Goal: Check status: Check status

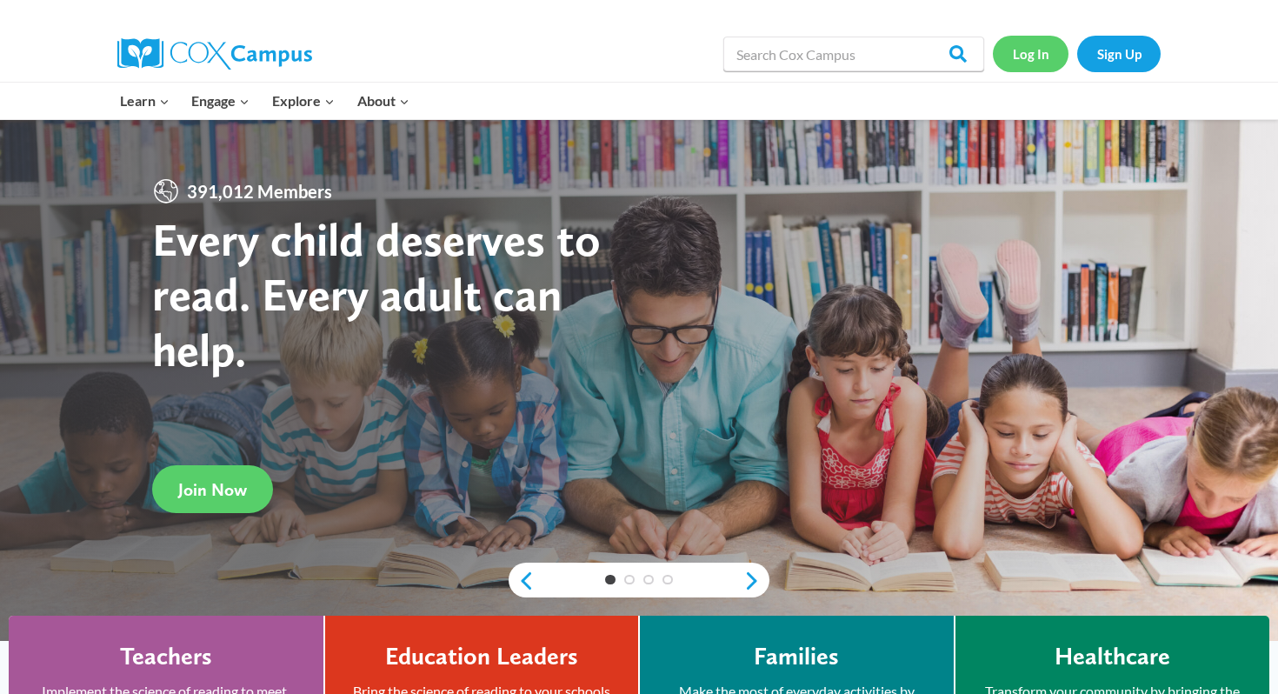
click at [1034, 60] on link "Log In" at bounding box center [1031, 54] width 76 height 36
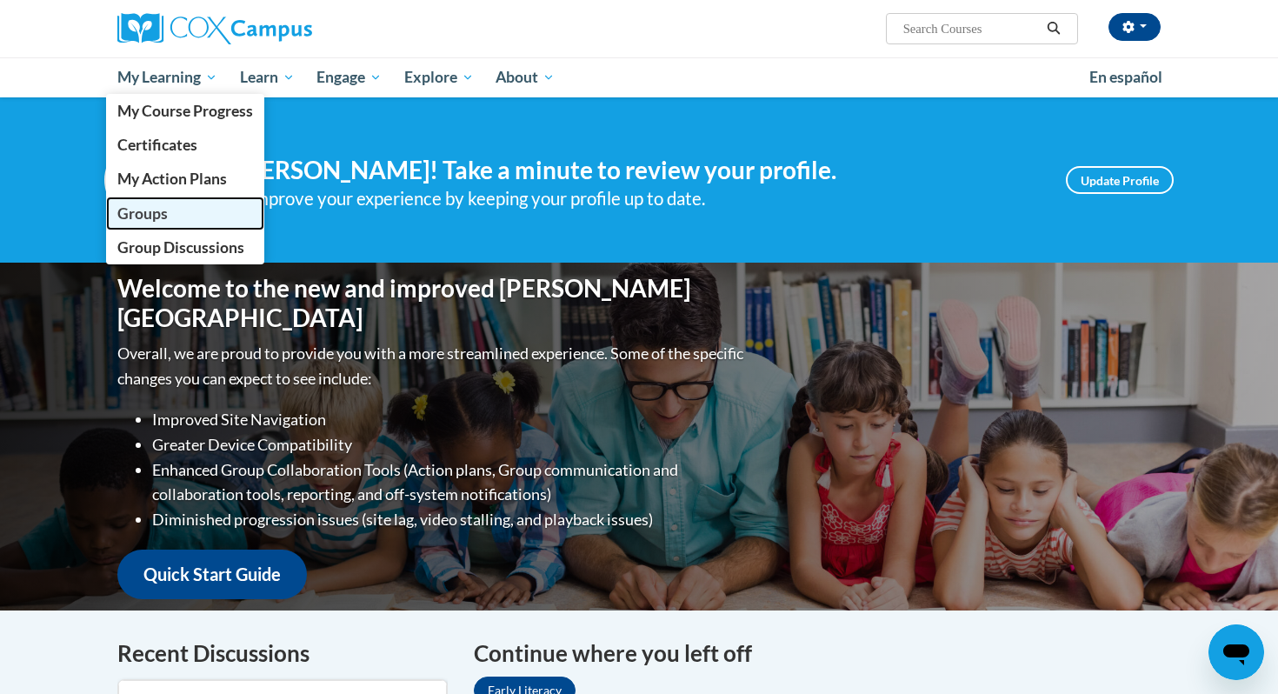
click at [143, 213] on span "Groups" at bounding box center [142, 213] width 50 height 18
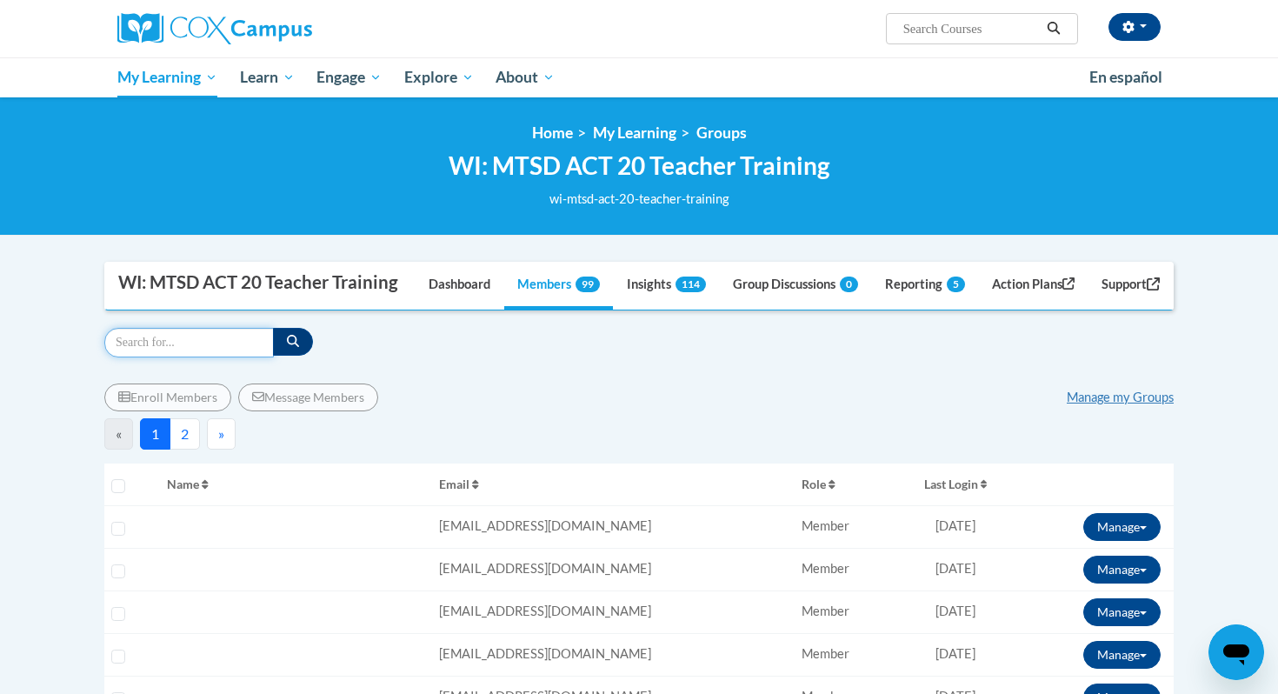
click at [160, 357] on input "Search" at bounding box center [189, 343] width 170 height 30
type input "johns"
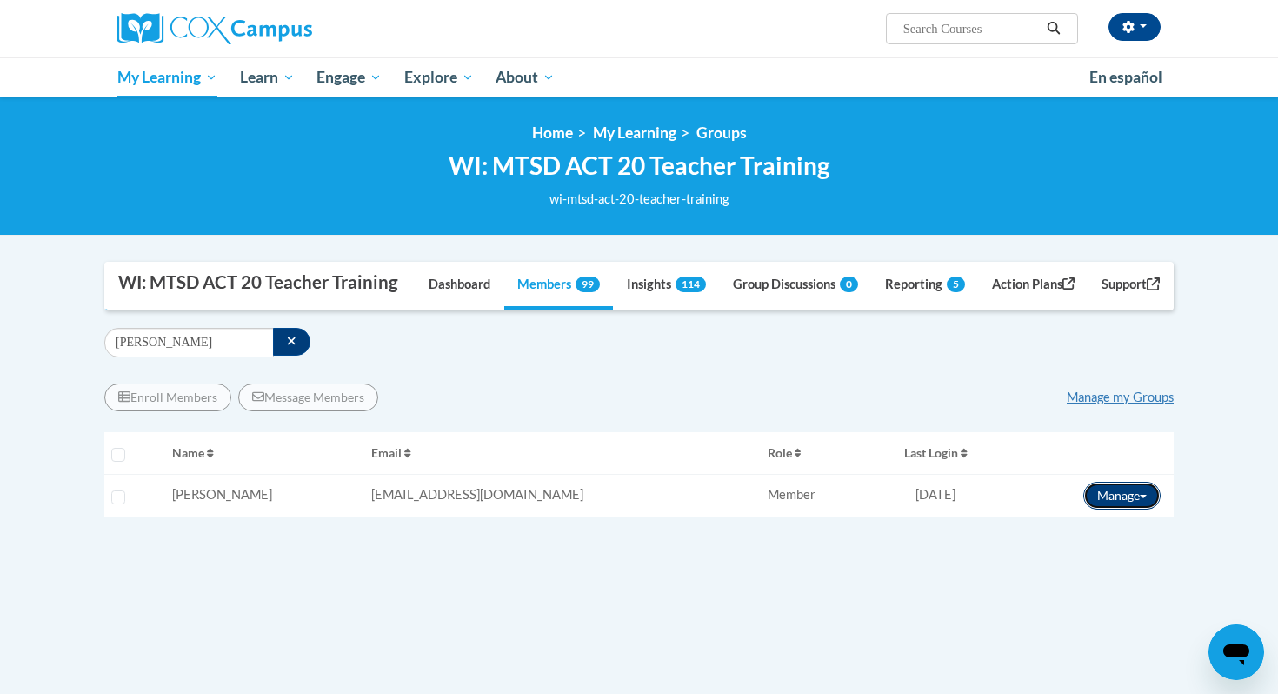
click at [1138, 510] on button "Manage" at bounding box center [1121, 496] width 77 height 28
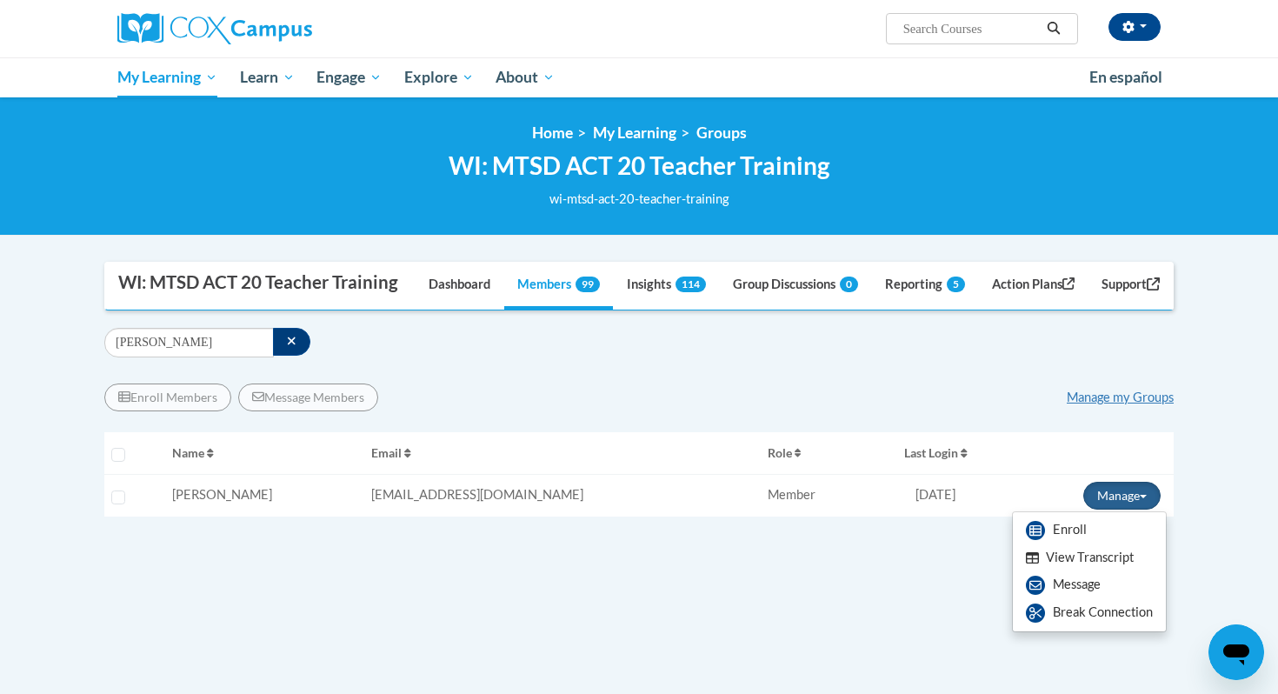
click at [1078, 571] on button "View Transcript" at bounding box center [1080, 557] width 134 height 27
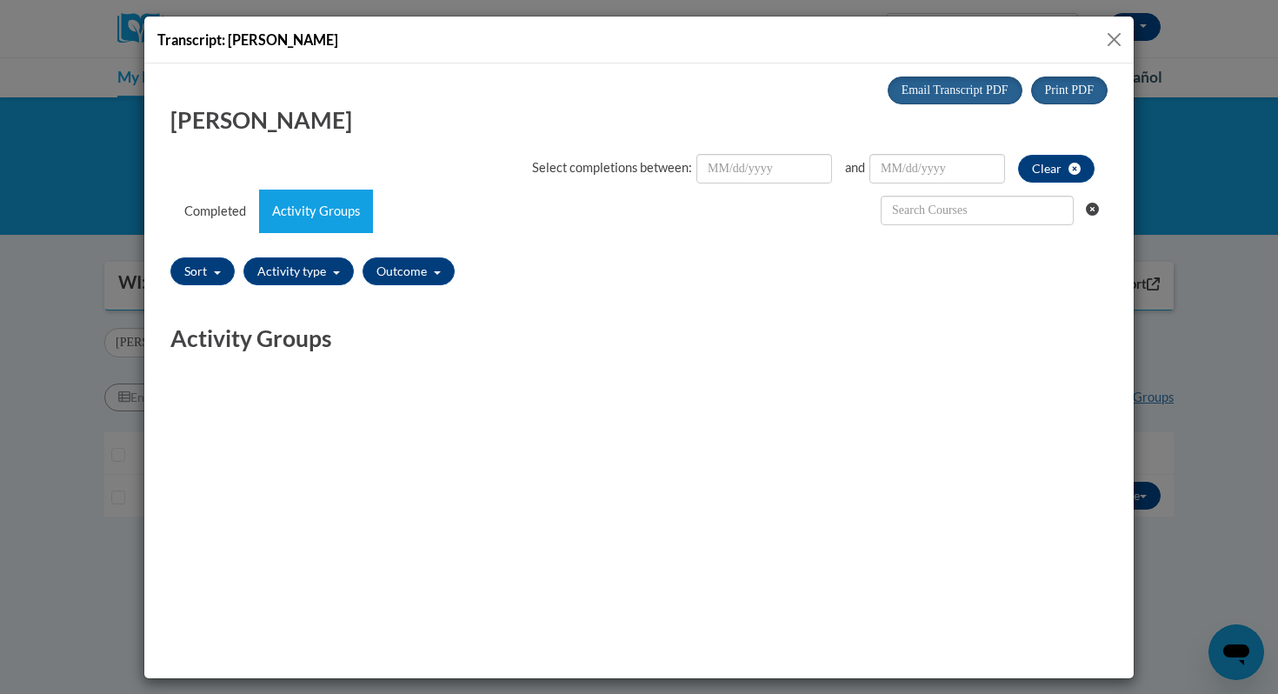
click at [1111, 36] on button "Close" at bounding box center [1114, 40] width 22 height 22
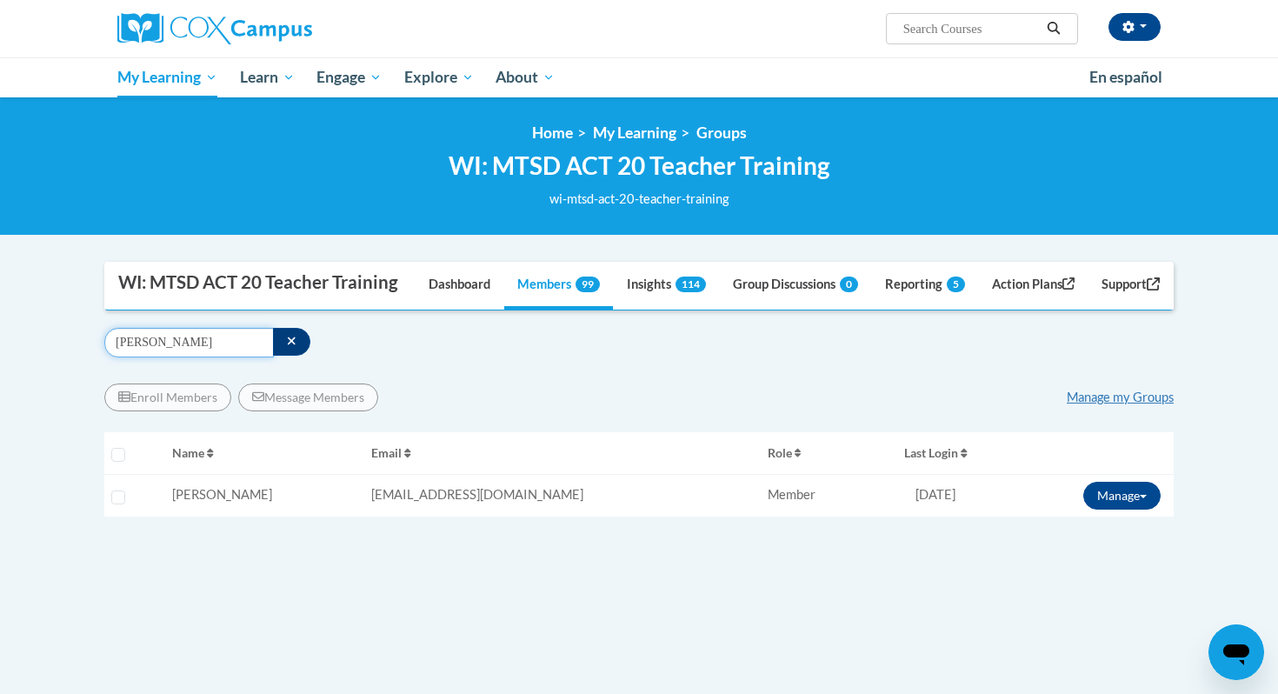
click at [150, 357] on input "johns" at bounding box center [189, 343] width 170 height 30
click at [288, 345] on icon "button" at bounding box center [292, 341] width 8 height 8
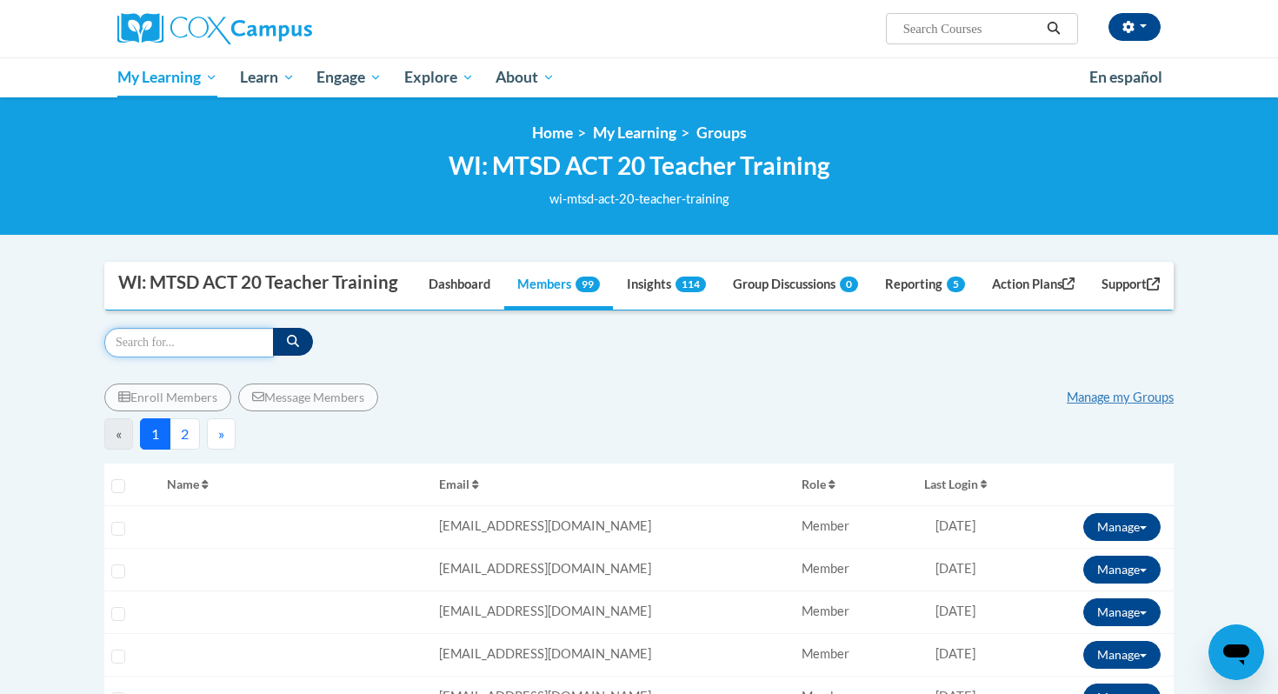
click at [163, 357] on input "Search" at bounding box center [189, 343] width 170 height 30
type input "cjohnson"
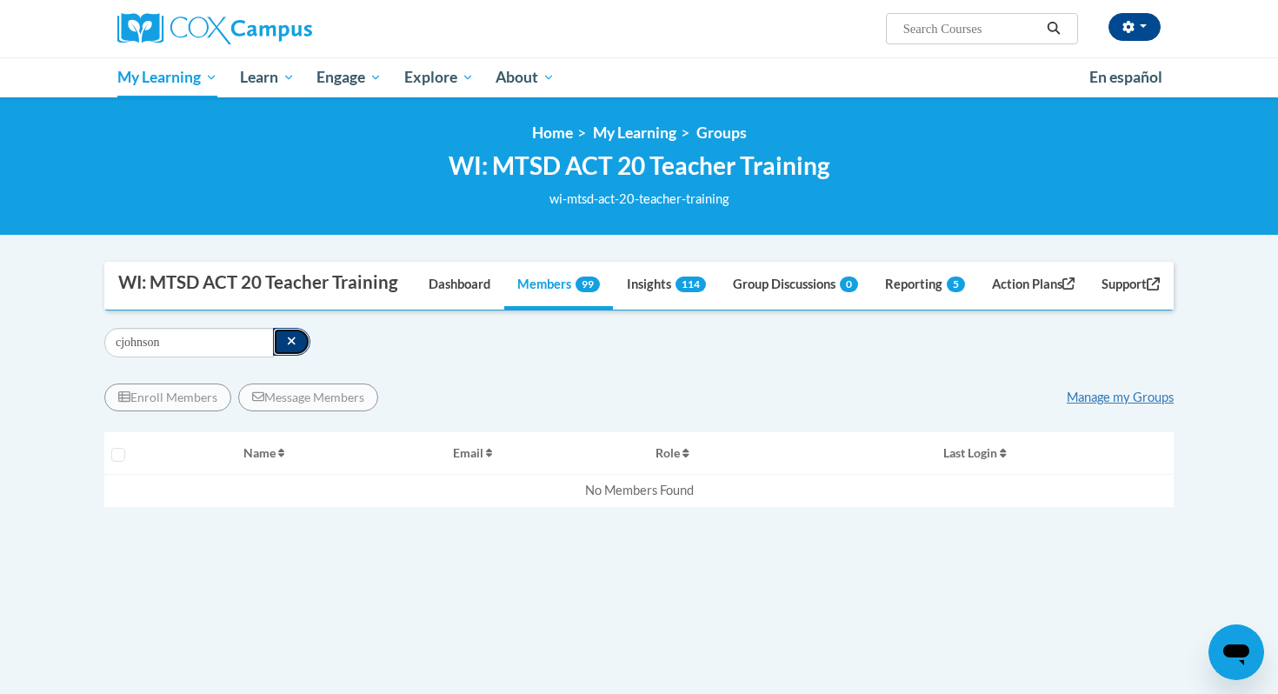
click at [273, 356] on button "button" at bounding box center [291, 342] width 37 height 28
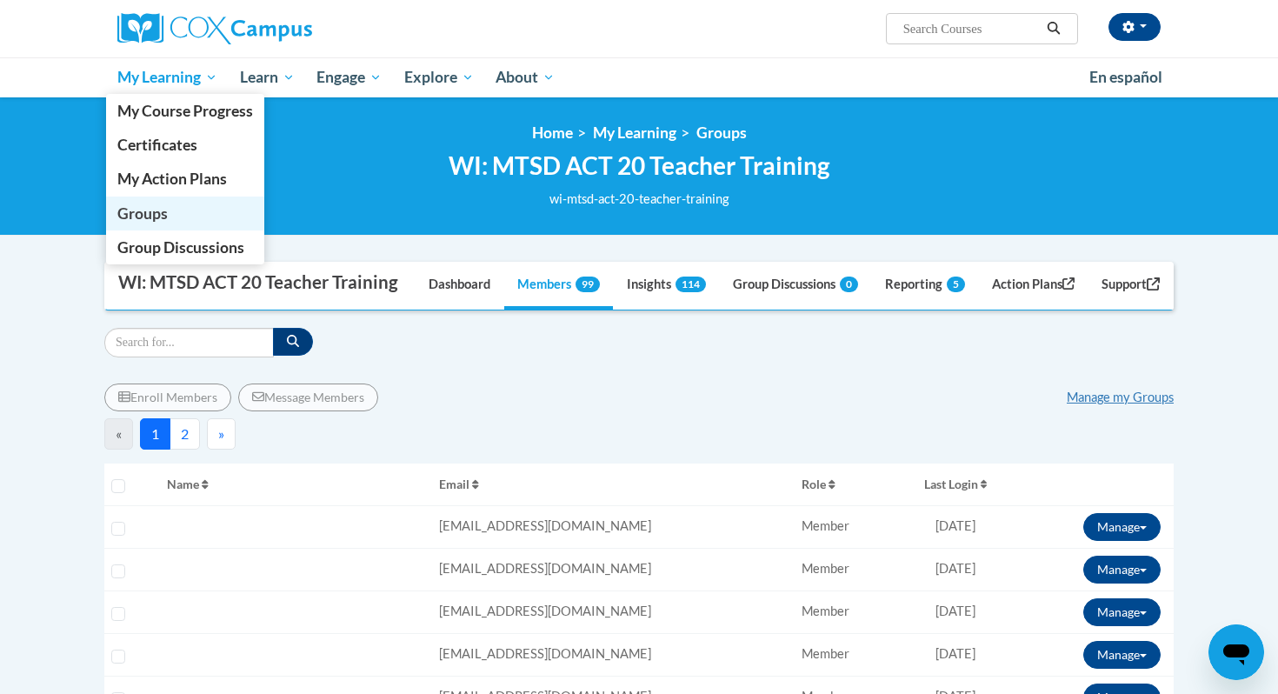
click at [161, 214] on span "Groups" at bounding box center [142, 213] width 50 height 18
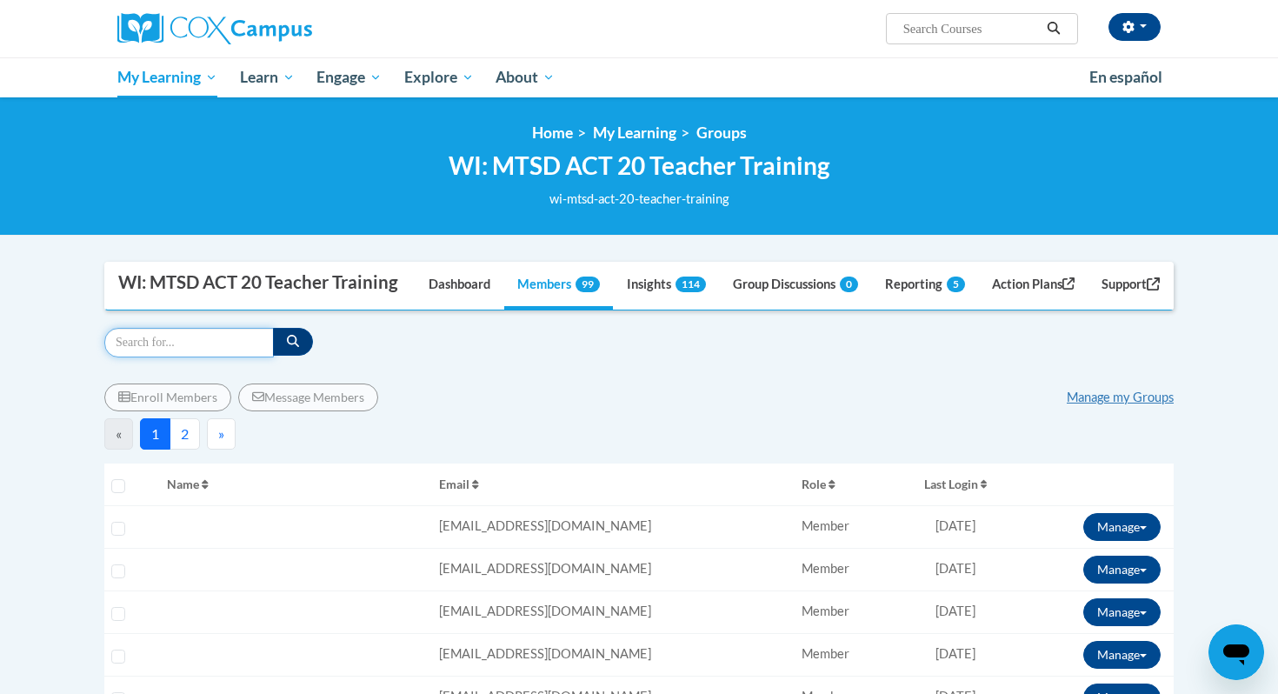
click at [178, 357] on input "Search" at bounding box center [189, 343] width 170 height 30
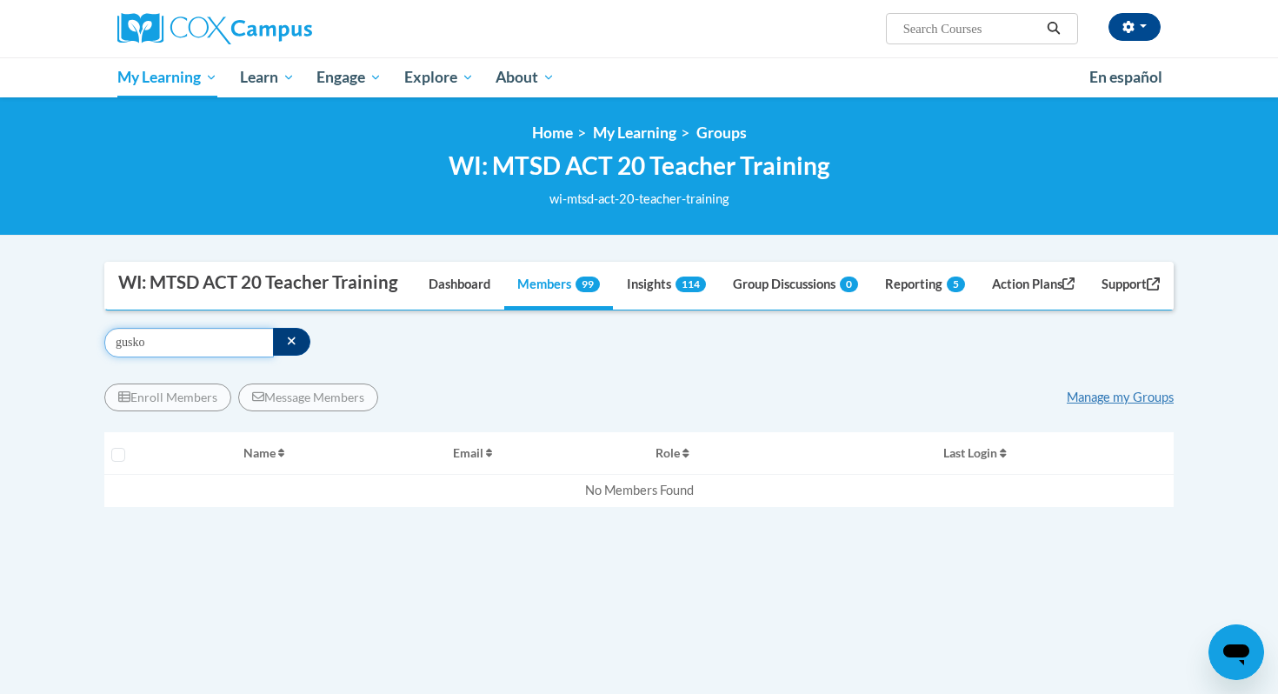
click at [150, 357] on input "gusko" at bounding box center [189, 343] width 170 height 30
type input "veend"
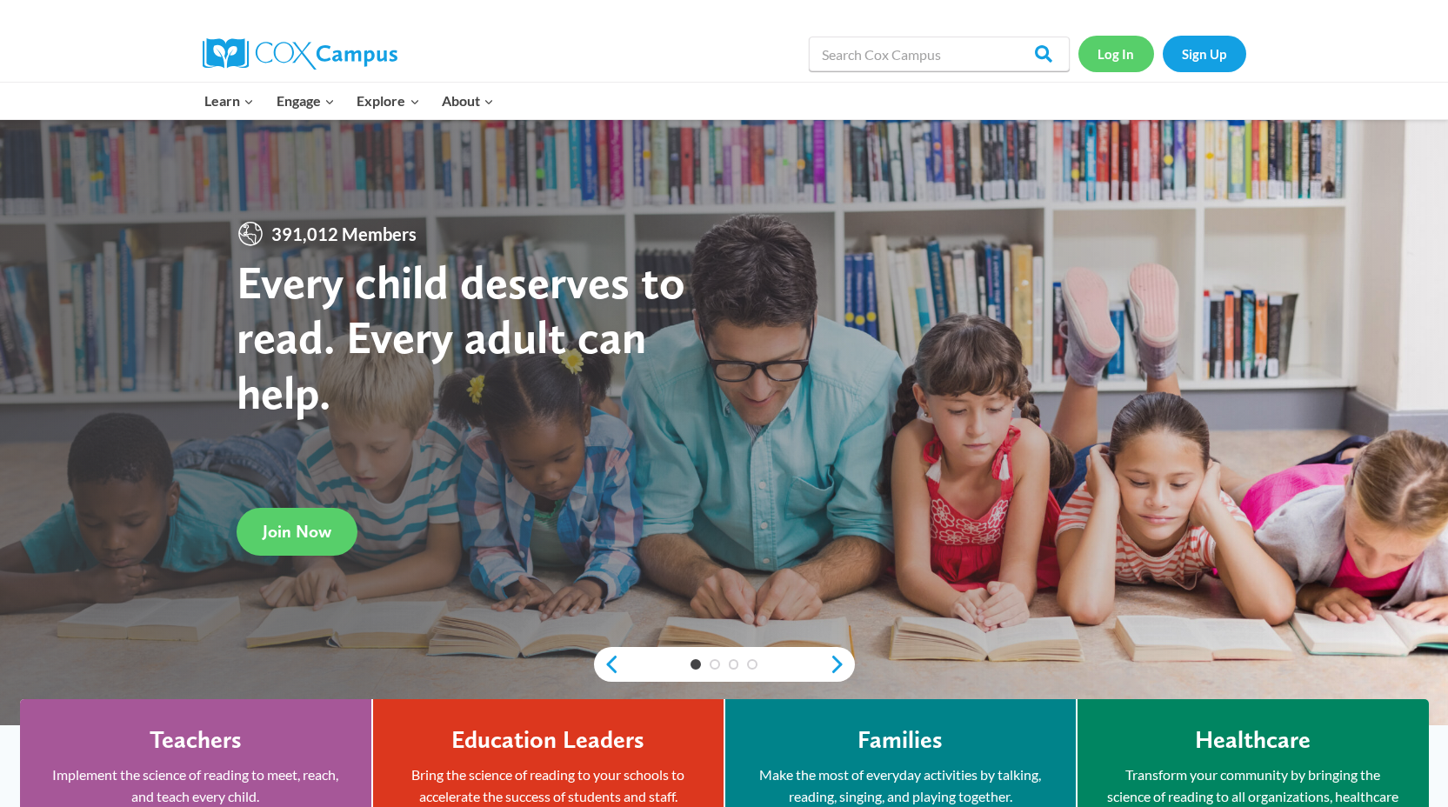
click at [1130, 53] on link "Log In" at bounding box center [1116, 54] width 76 height 36
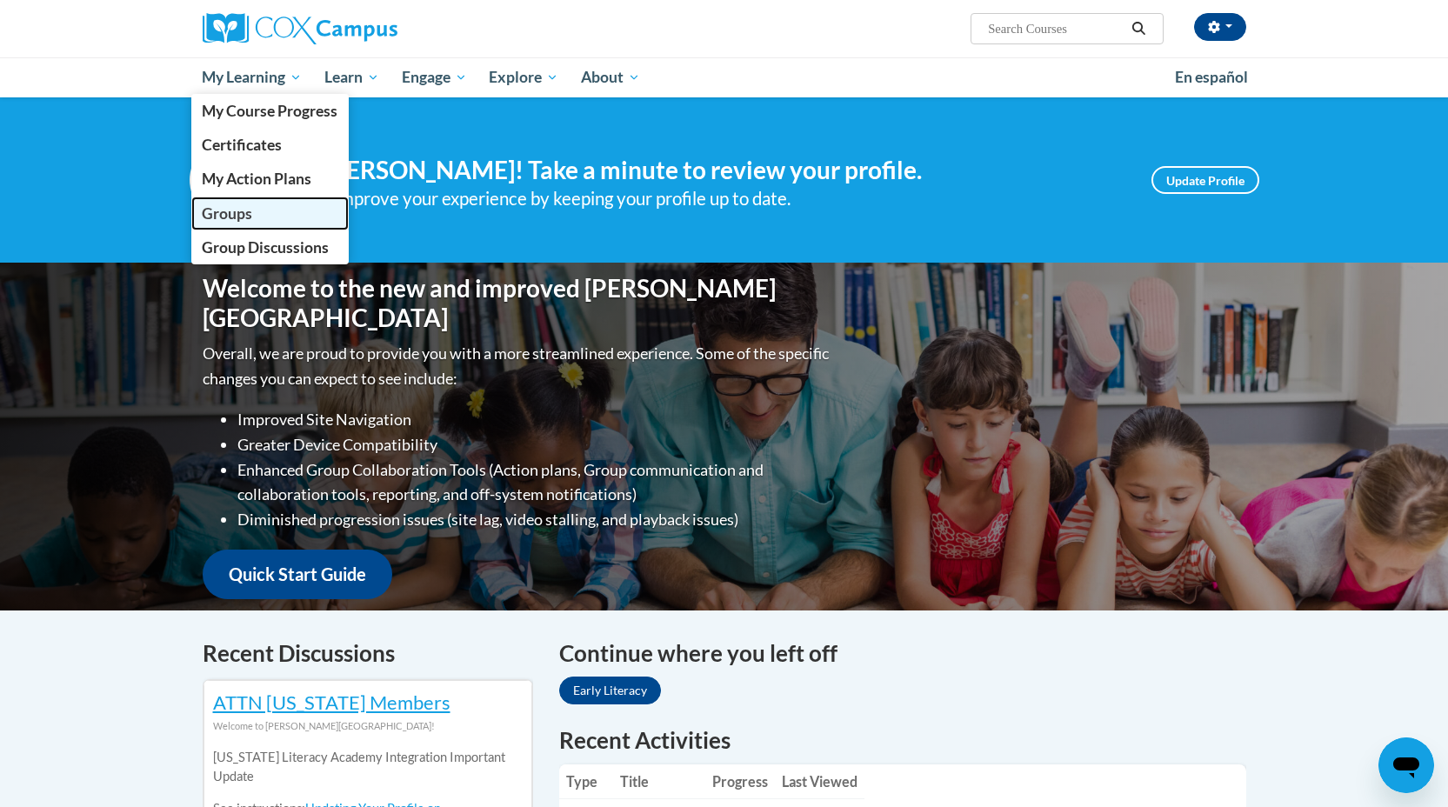
click at [241, 210] on span "Groups" at bounding box center [227, 213] width 50 height 18
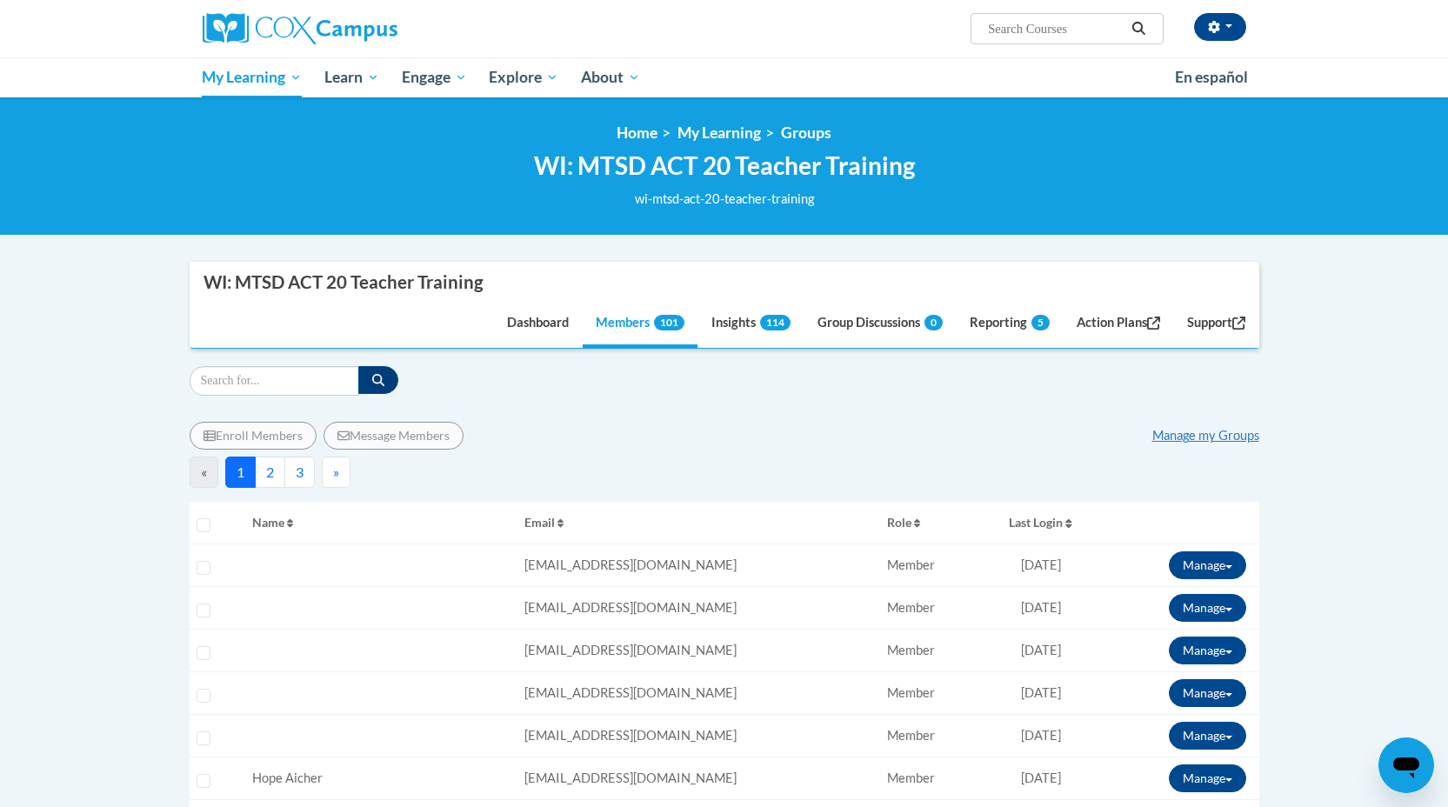
click at [1036, 526] on span "Last Login" at bounding box center [1036, 522] width 54 height 15
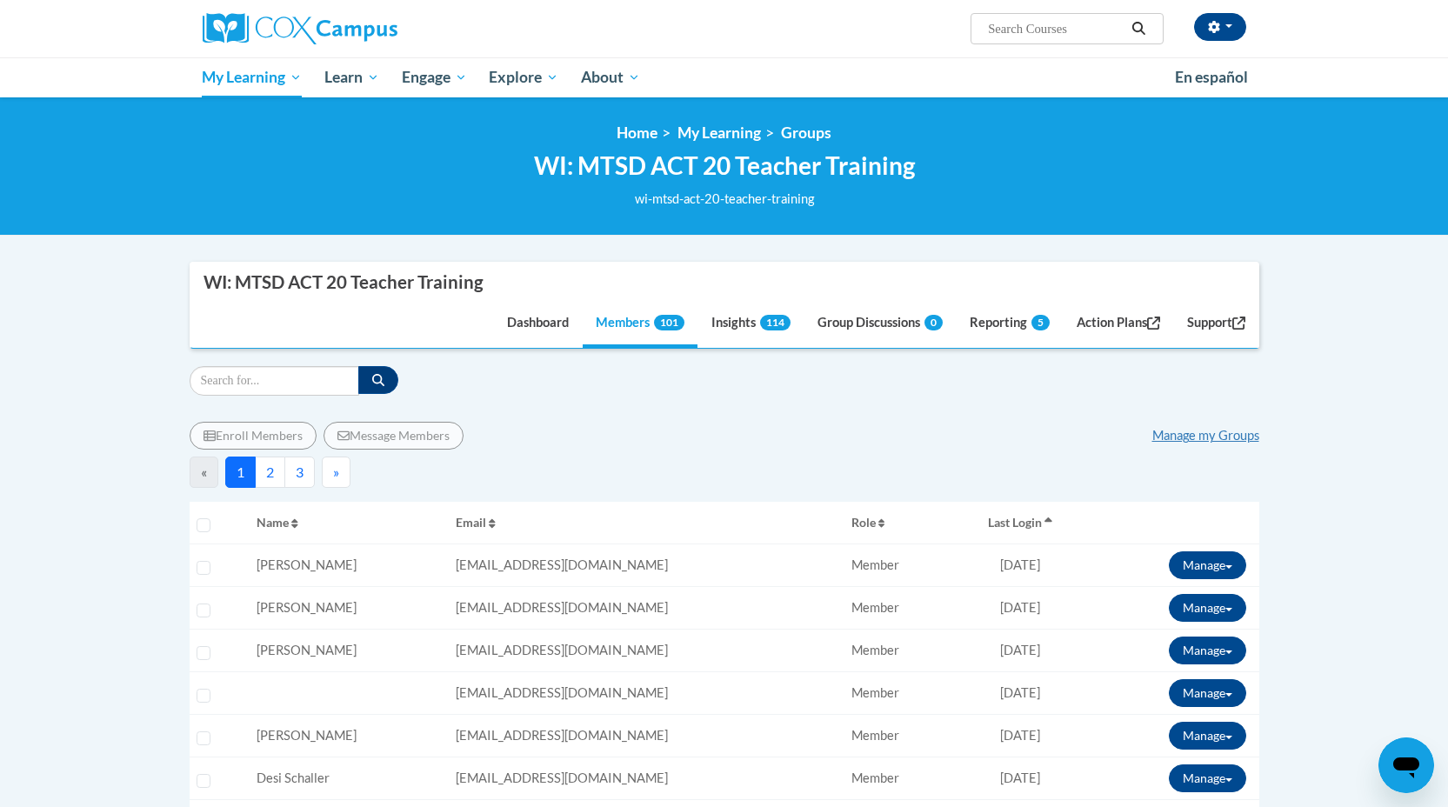
click at [1020, 516] on span "Last Login" at bounding box center [1015, 522] width 54 height 15
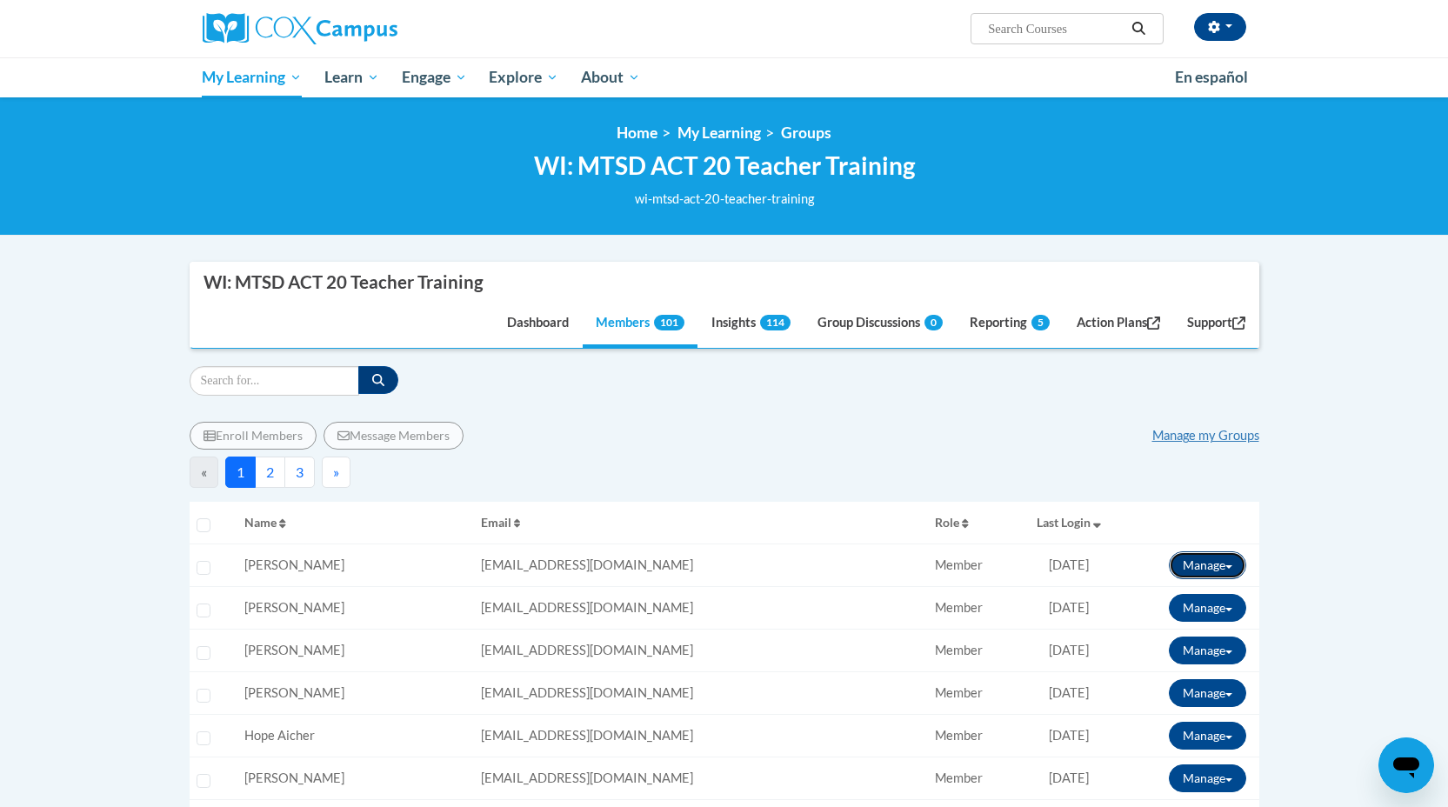
click at [1225, 568] on button "Manage" at bounding box center [1207, 565] width 77 height 28
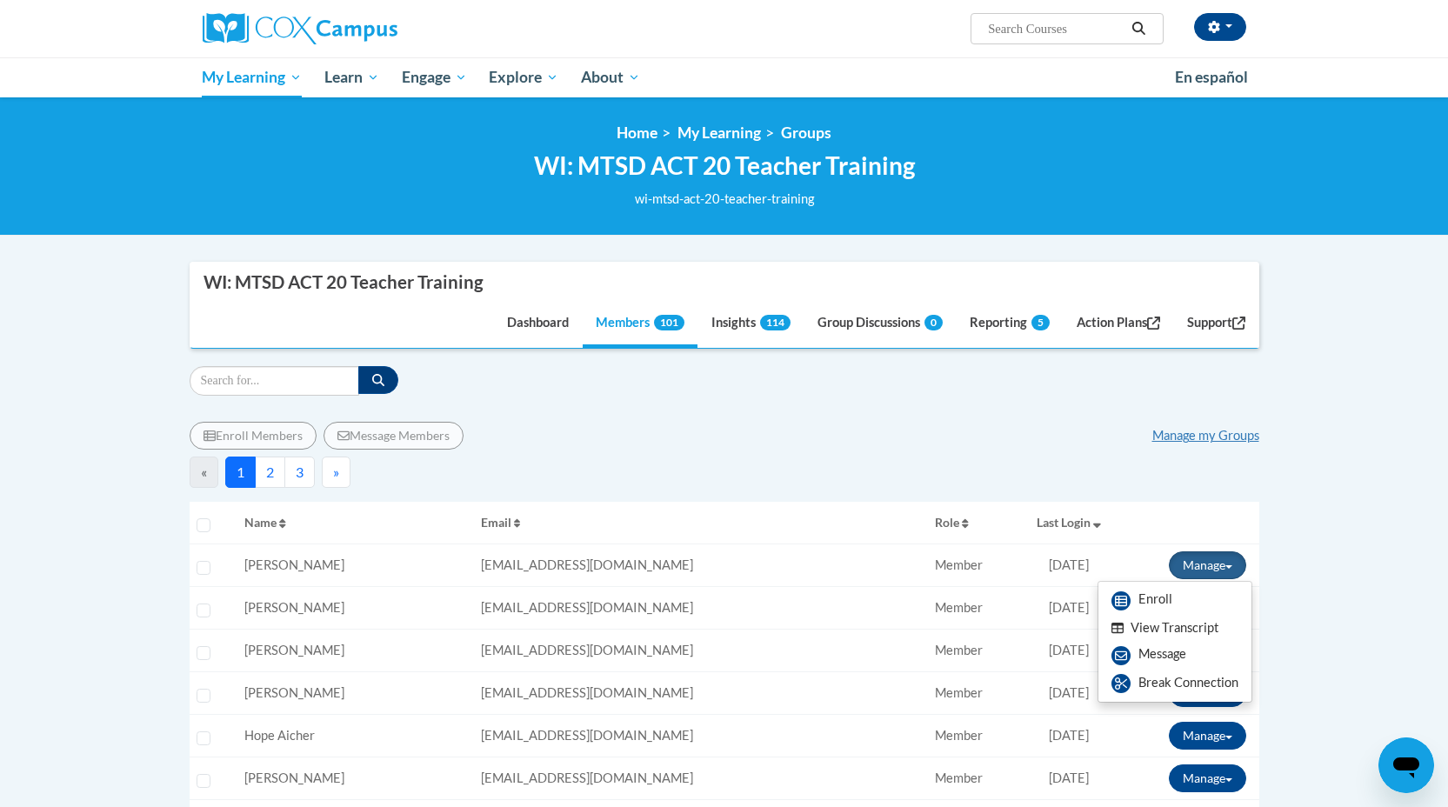
click at [1157, 628] on button "View Transcript" at bounding box center [1165, 628] width 134 height 27
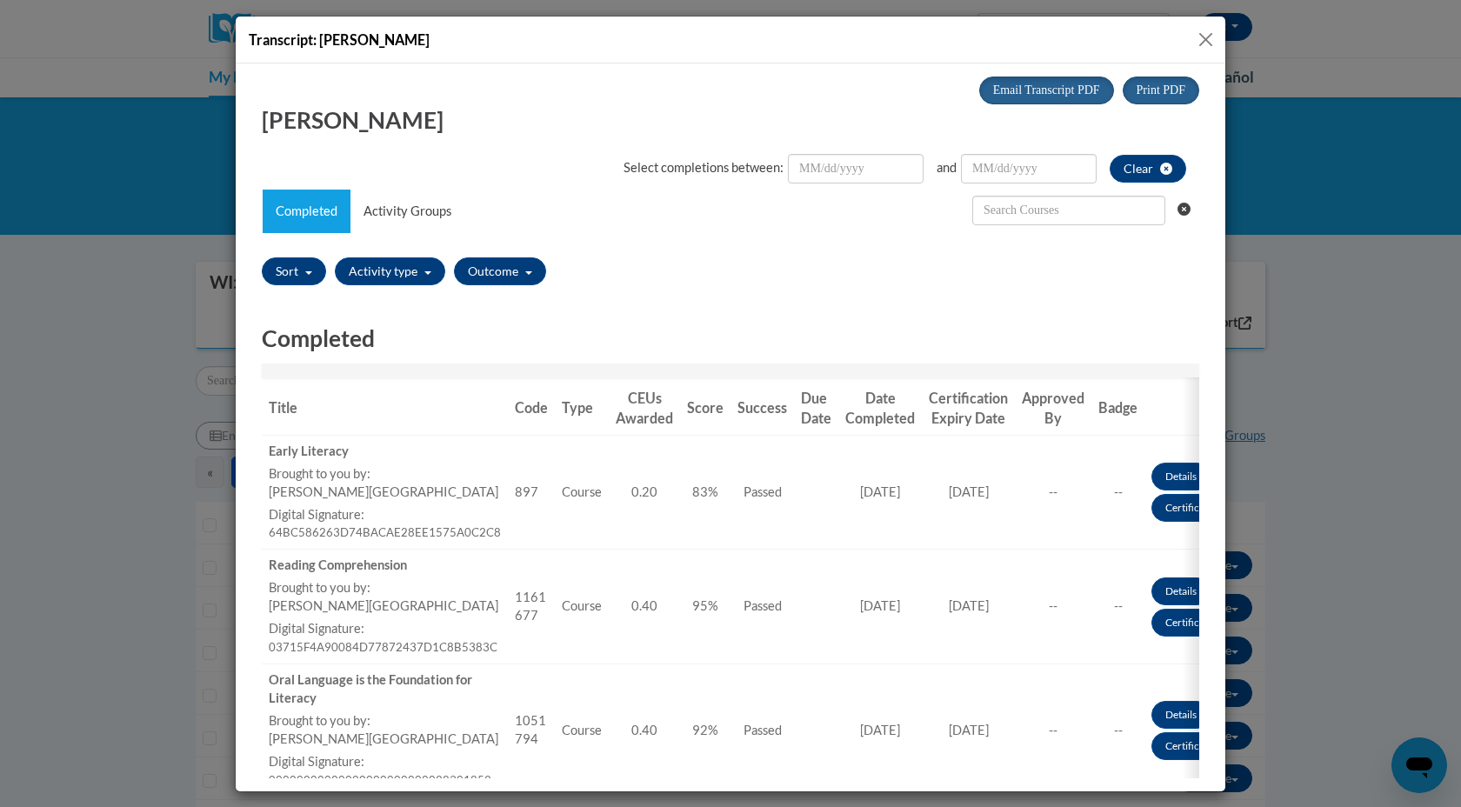
click at [1202, 41] on button "Close" at bounding box center [1206, 40] width 22 height 22
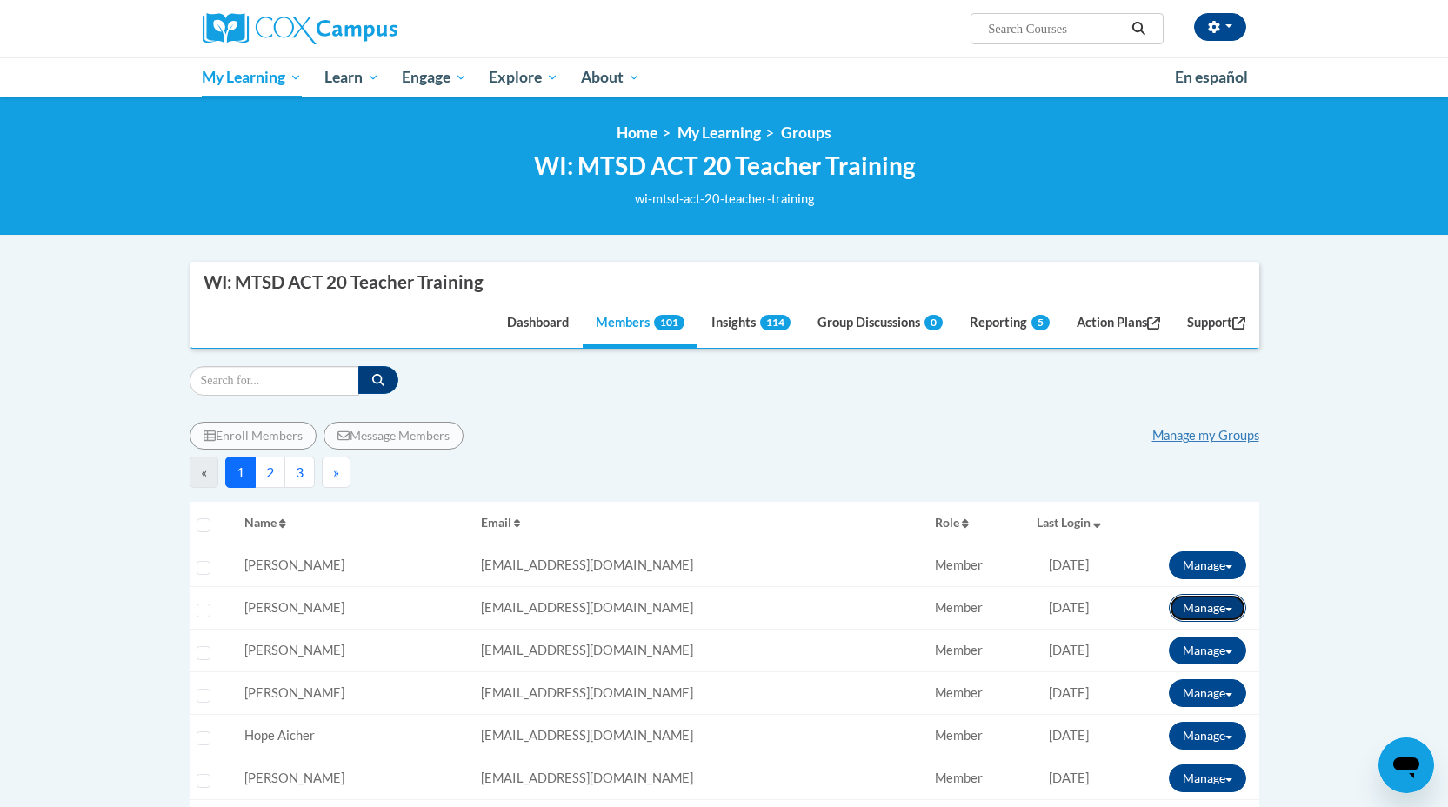
click at [1236, 610] on button "Manage" at bounding box center [1207, 608] width 77 height 28
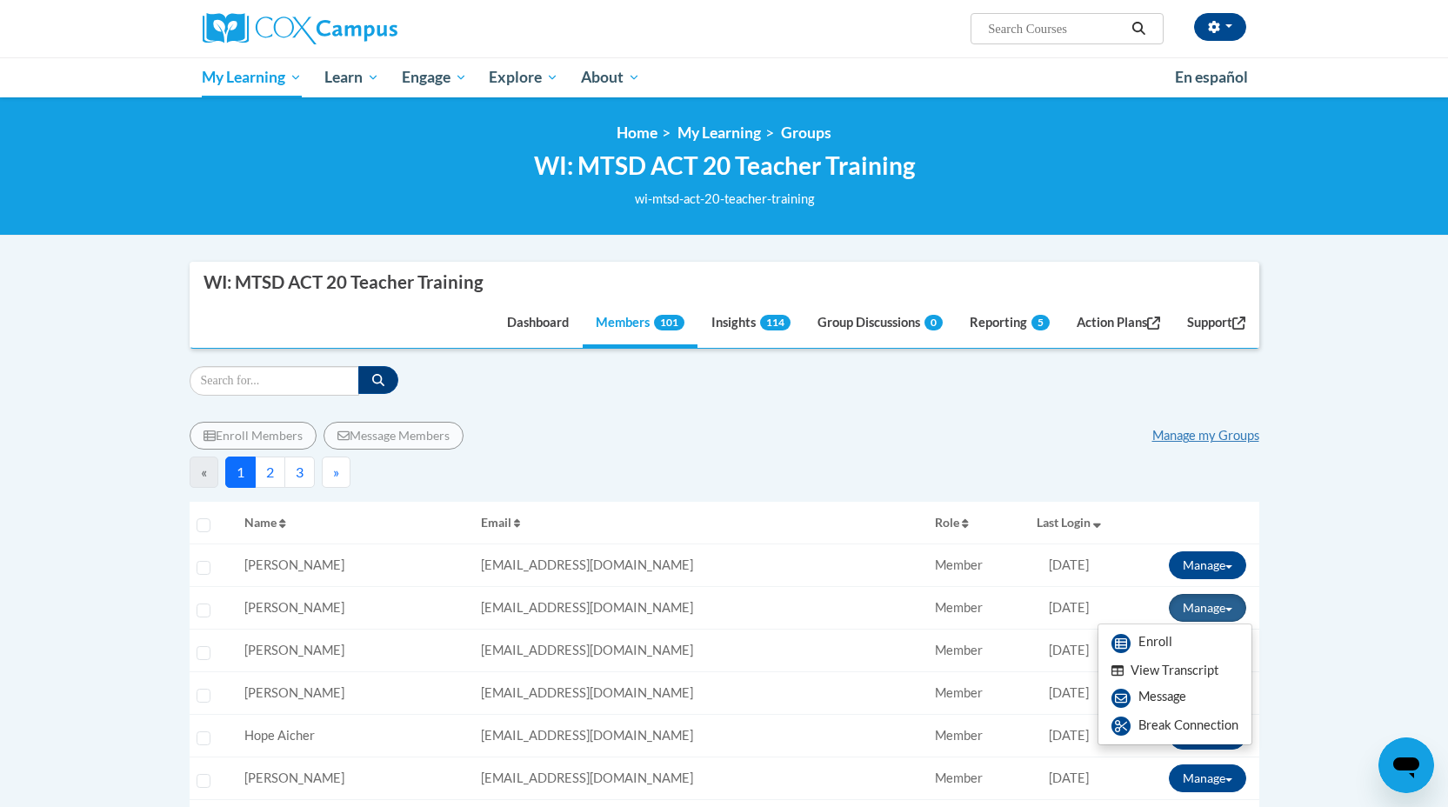
click at [1189, 661] on button "View Transcript" at bounding box center [1165, 670] width 134 height 27
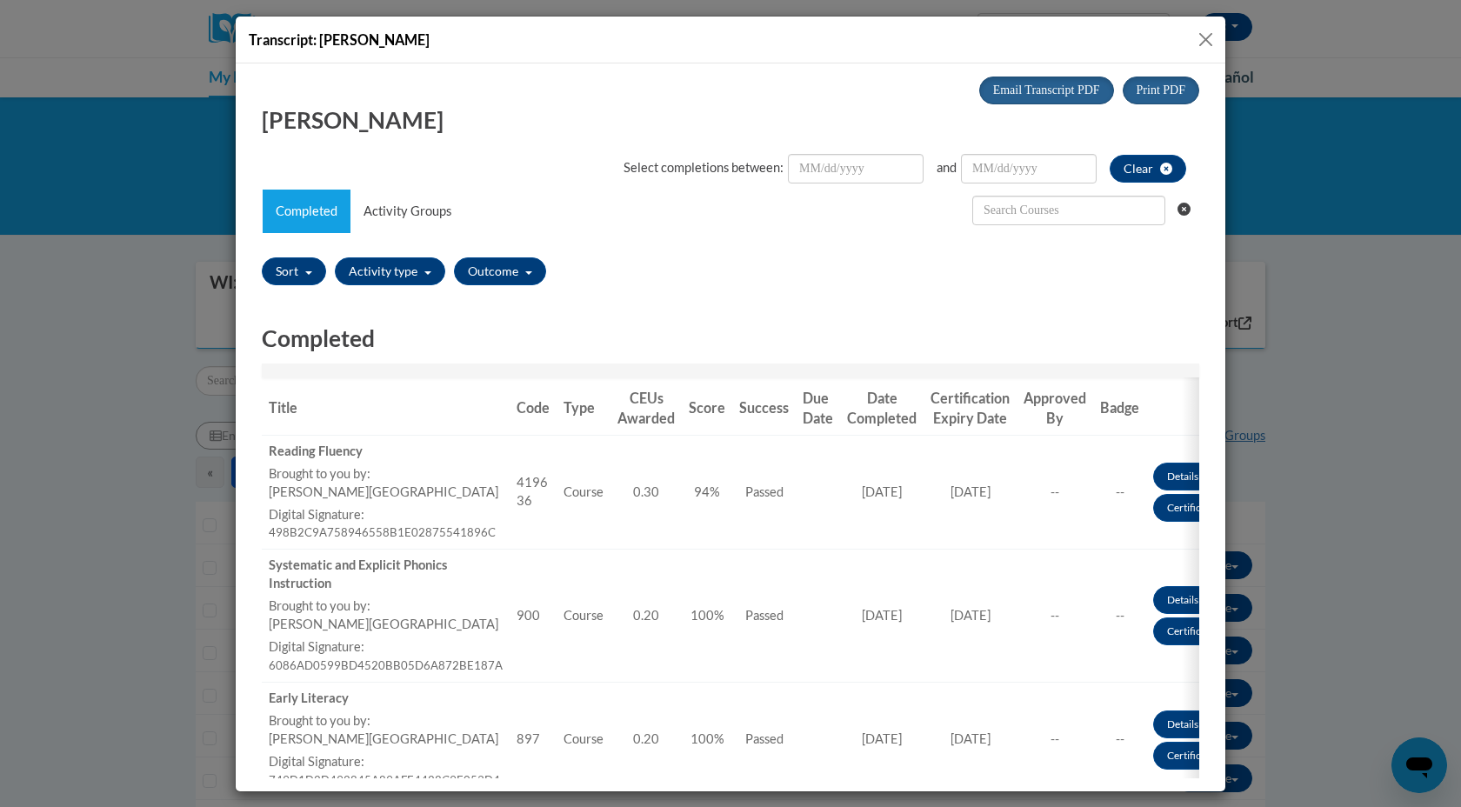
click at [1207, 37] on button "Close" at bounding box center [1206, 40] width 22 height 22
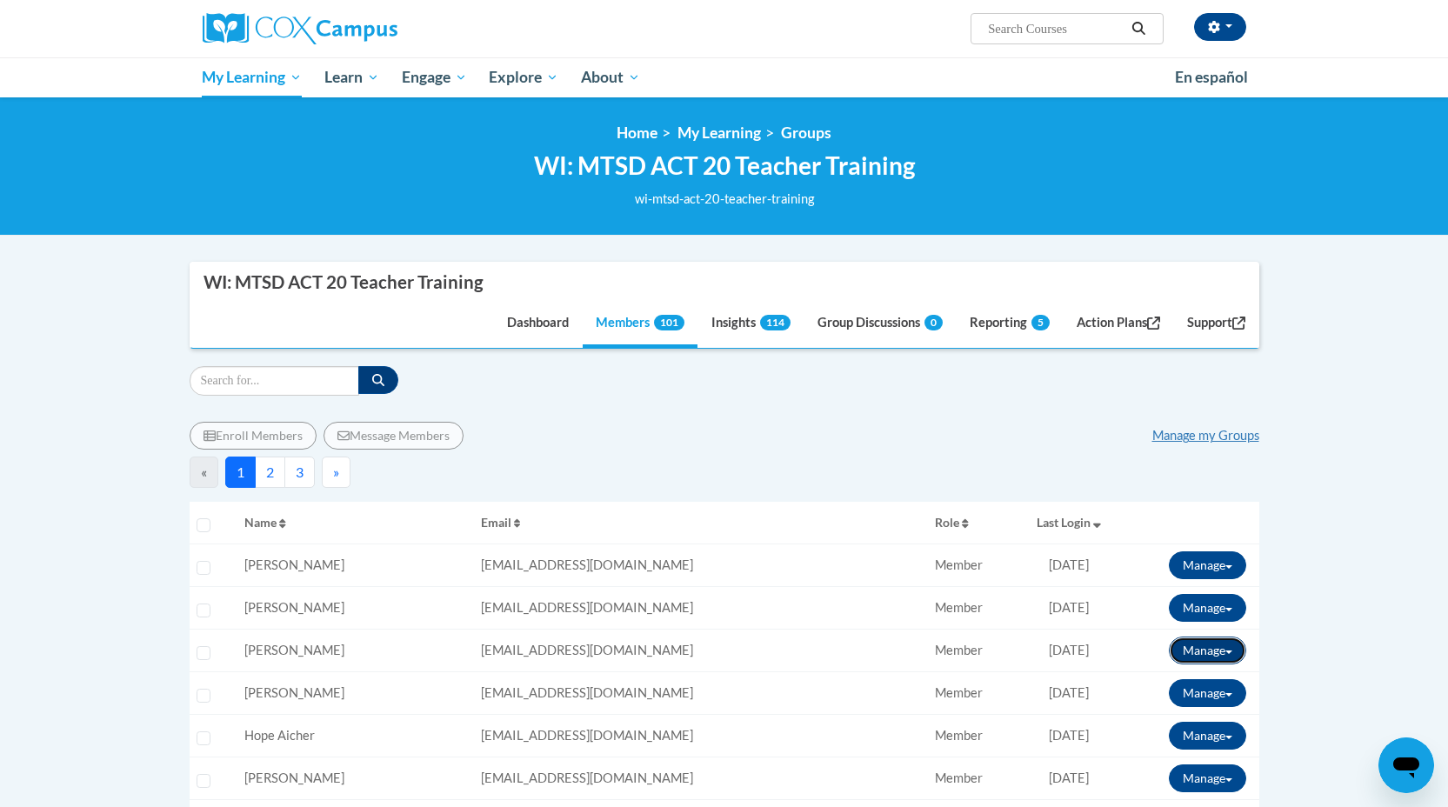
click at [1234, 650] on button "Manage" at bounding box center [1207, 650] width 77 height 28
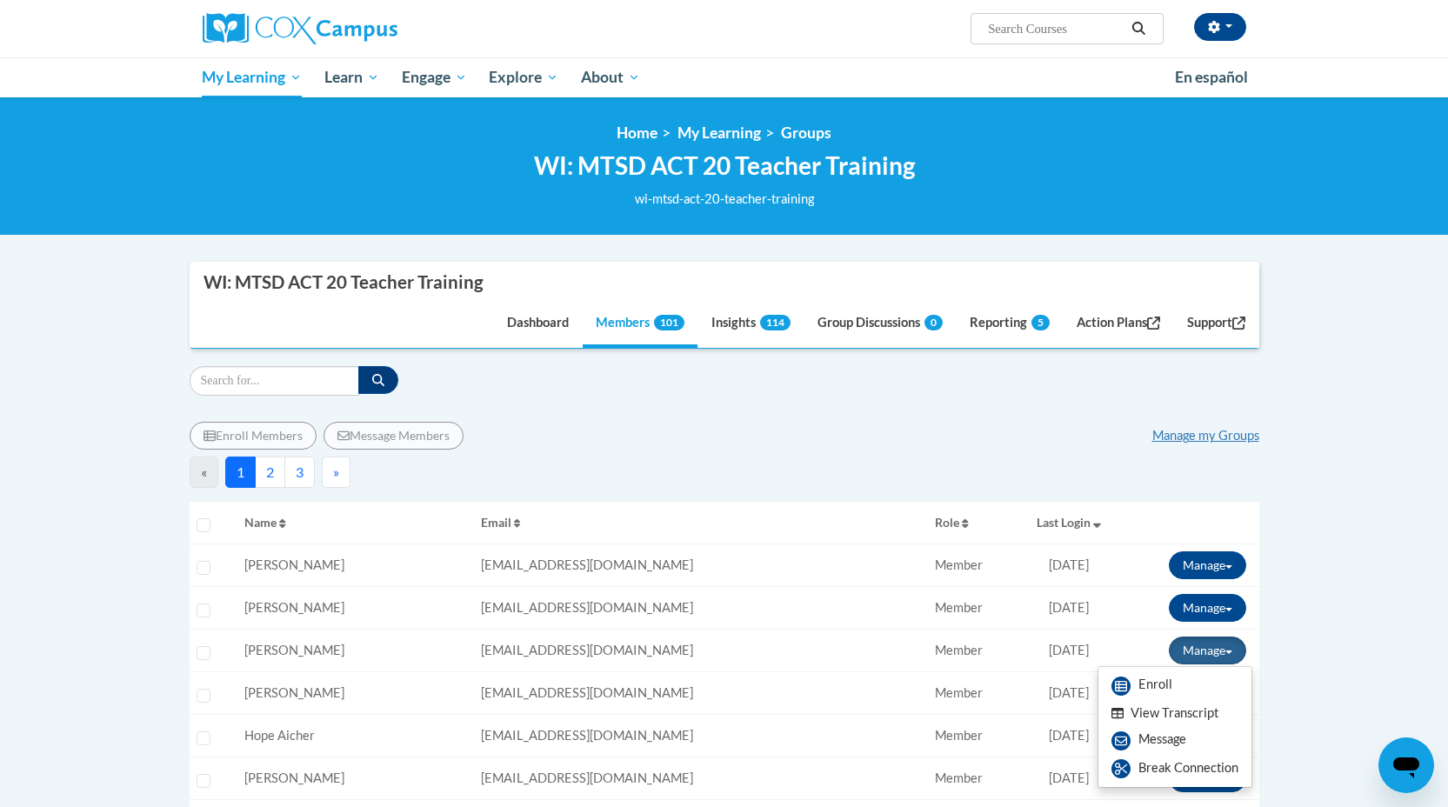
click at [1210, 711] on button "View Transcript" at bounding box center [1165, 713] width 134 height 27
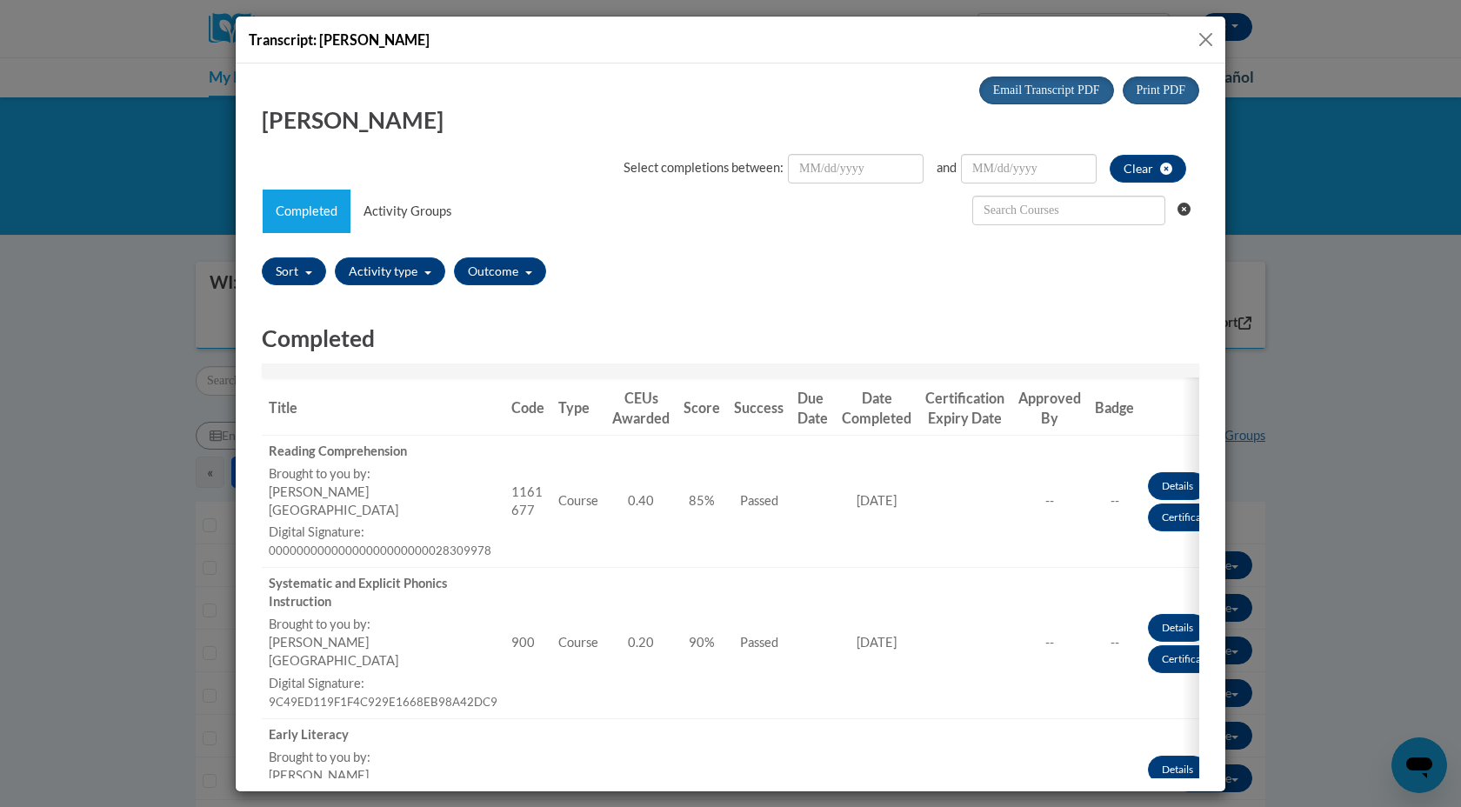
click at [1210, 36] on button "Close" at bounding box center [1206, 40] width 22 height 22
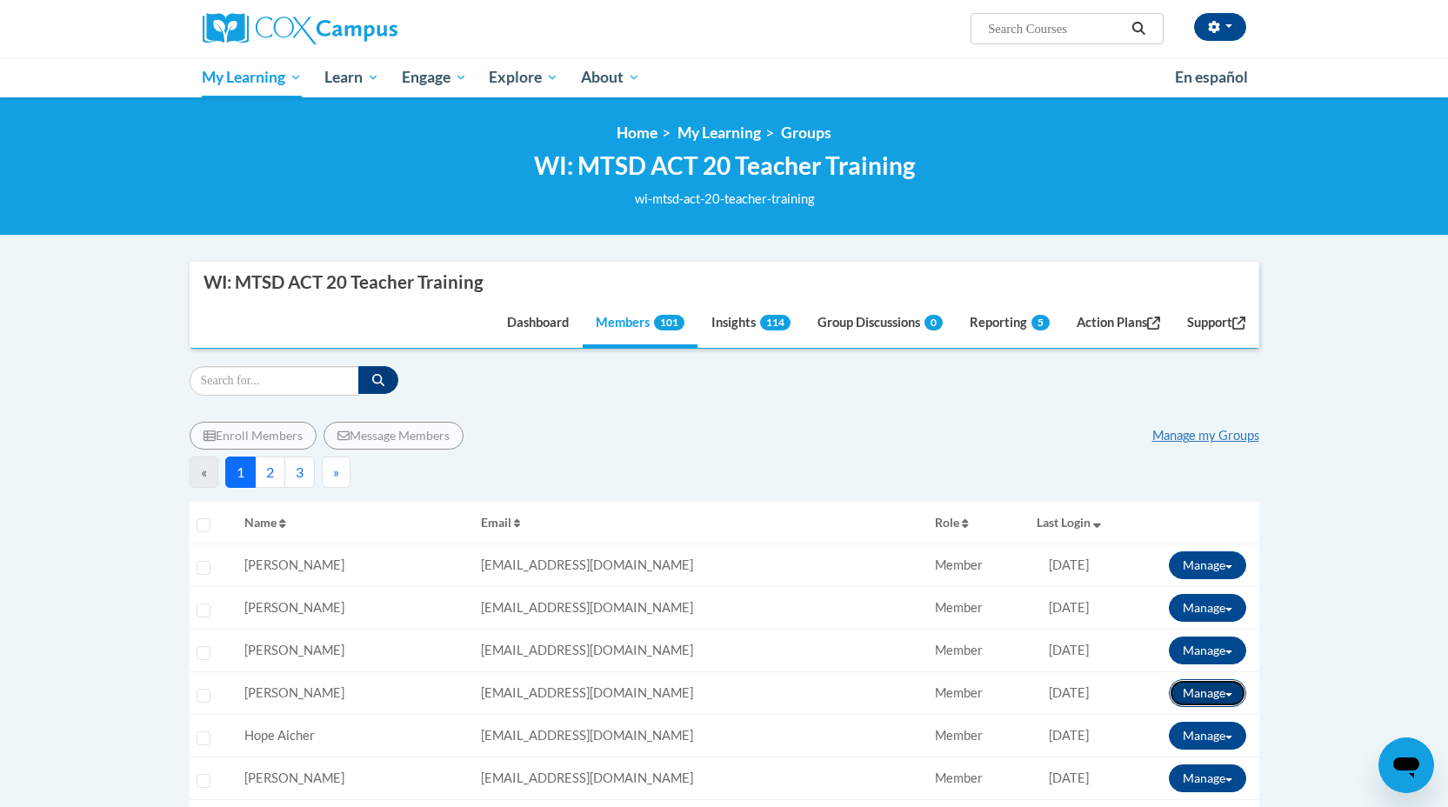
click at [1236, 699] on button "Manage" at bounding box center [1207, 693] width 77 height 28
click at [1182, 759] on button "View Transcript" at bounding box center [1165, 756] width 134 height 27
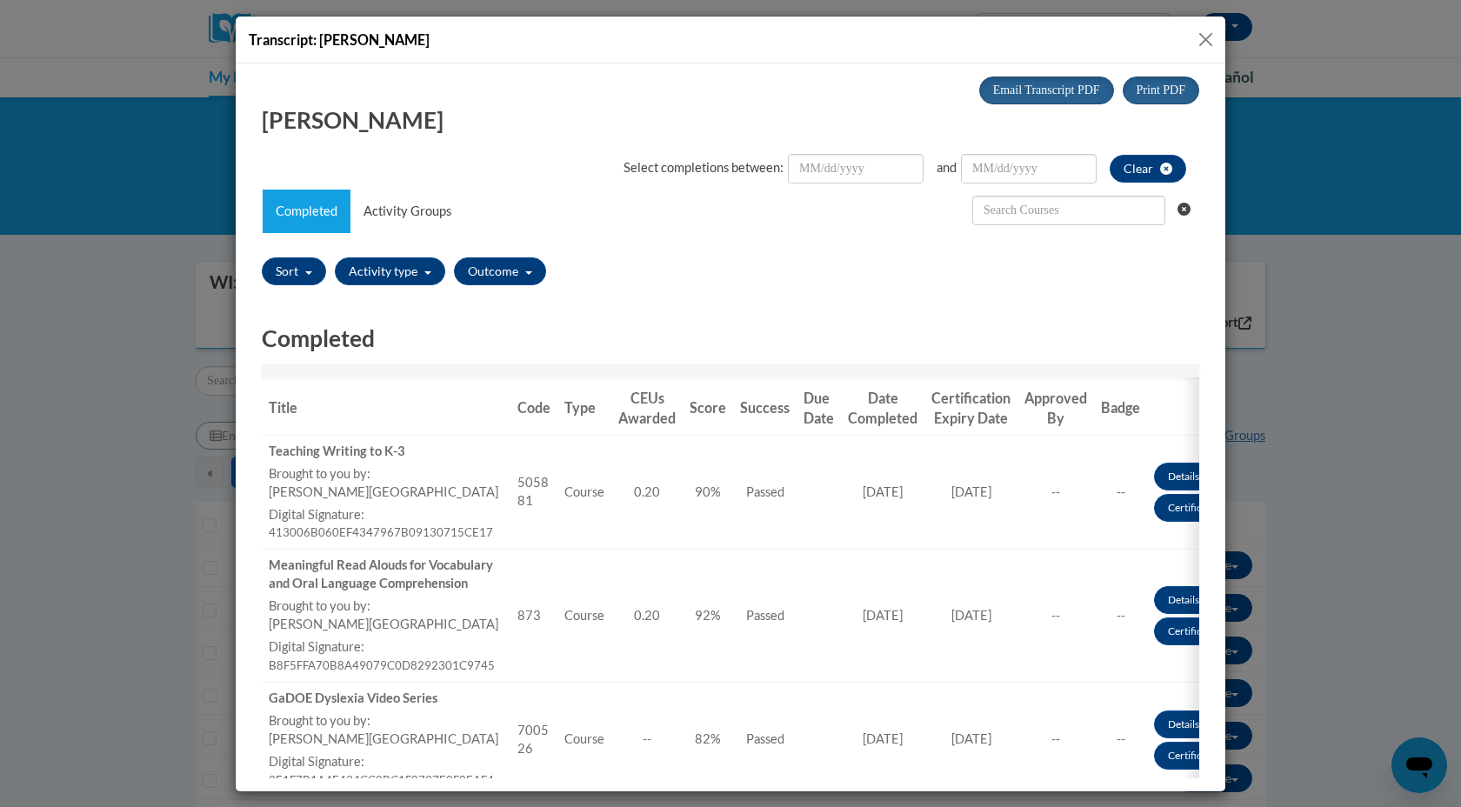
click at [1207, 37] on button "Close" at bounding box center [1206, 40] width 22 height 22
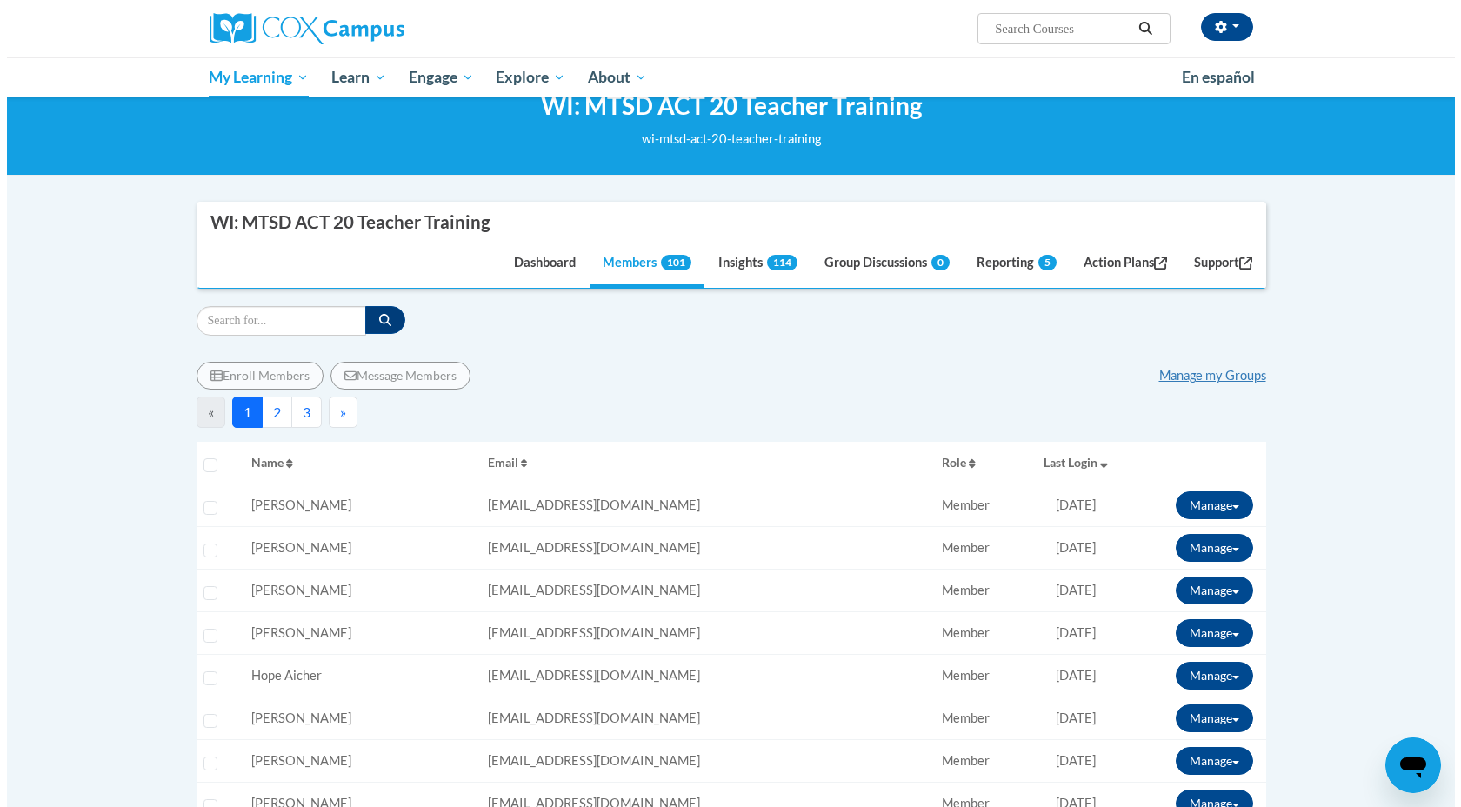
scroll to position [79, 0]
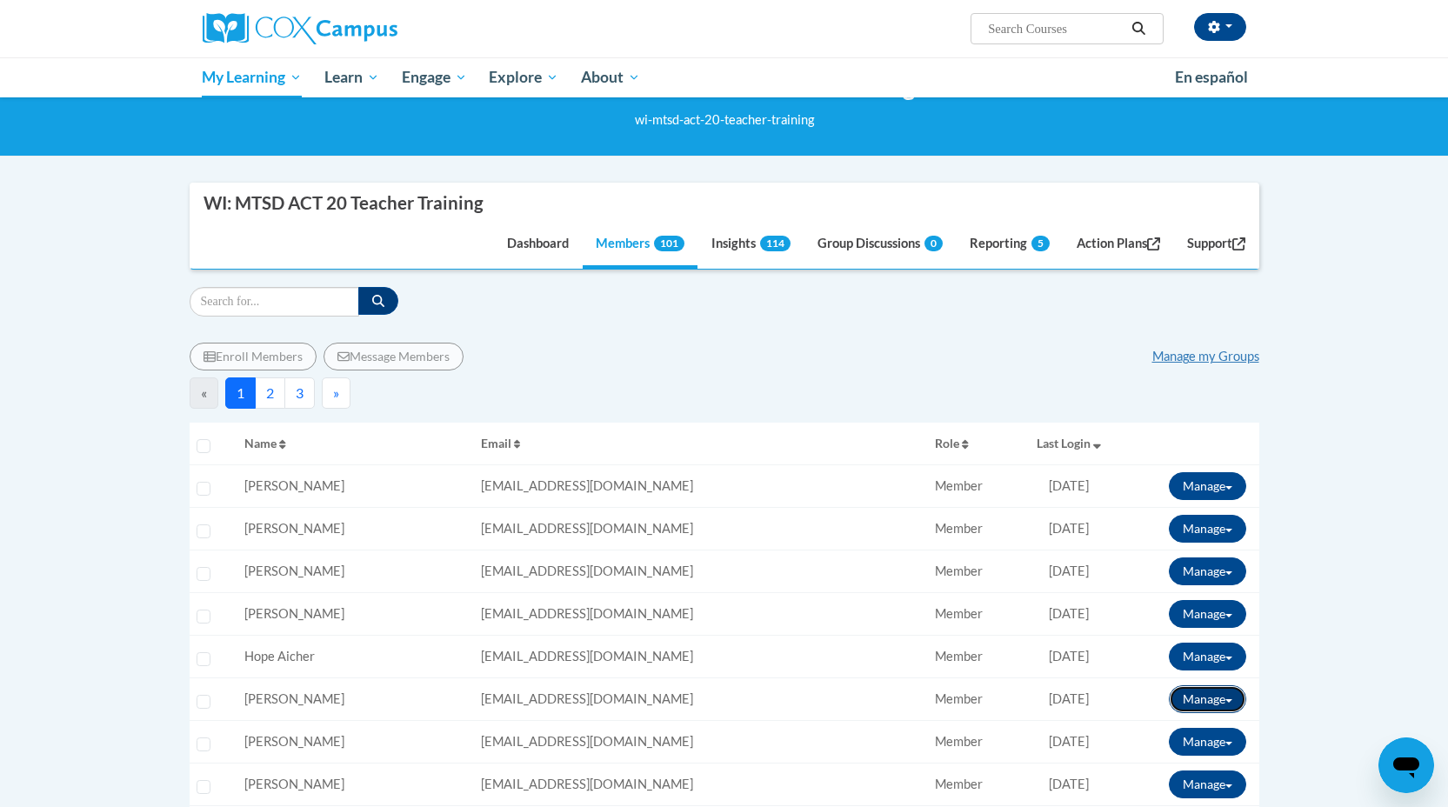
click at [1234, 693] on button "Manage" at bounding box center [1207, 699] width 77 height 28
click at [1196, 756] on button "View Transcript" at bounding box center [1165, 762] width 134 height 27
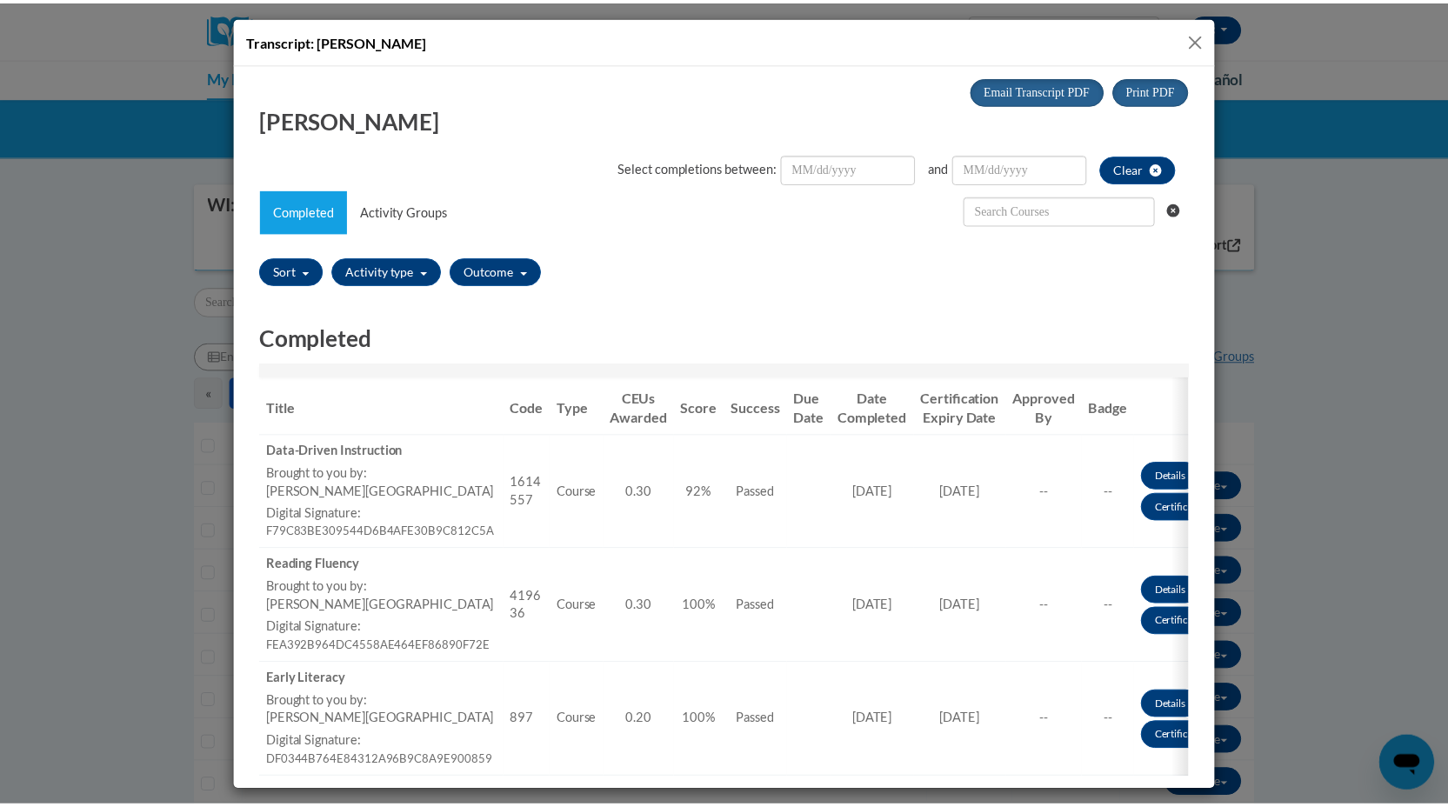
scroll to position [0, 0]
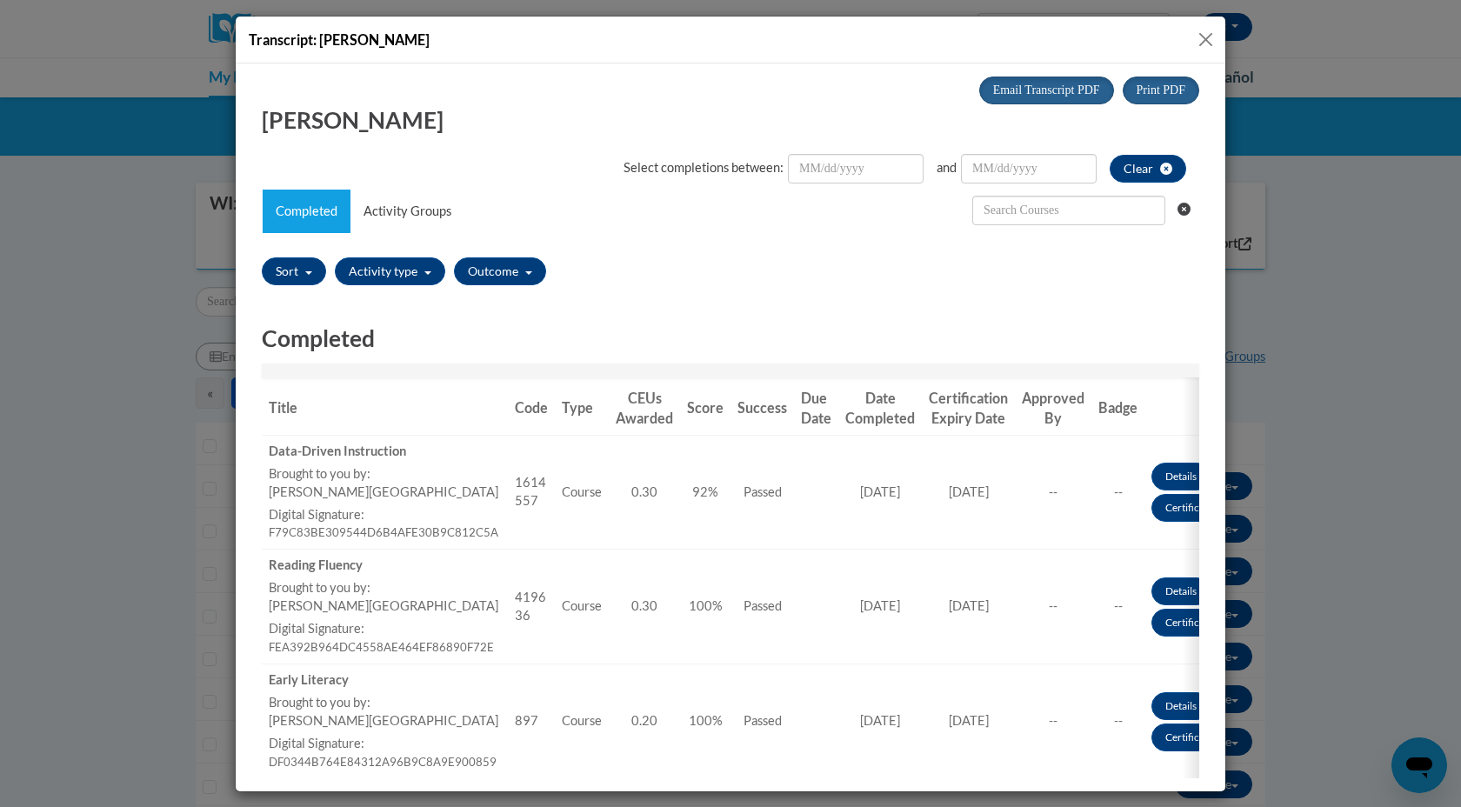
drag, startPoint x: 1217, startPoint y: 34, endPoint x: 1225, endPoint y: 111, distance: 77.8
click at [1217, 35] on div "Transcript: [PERSON_NAME]" at bounding box center [730, 40] width 989 height 47
drag, startPoint x: 1209, startPoint y: 37, endPoint x: 1272, endPoint y: 235, distance: 208.2
click at [1209, 37] on button "Close" at bounding box center [1206, 40] width 22 height 22
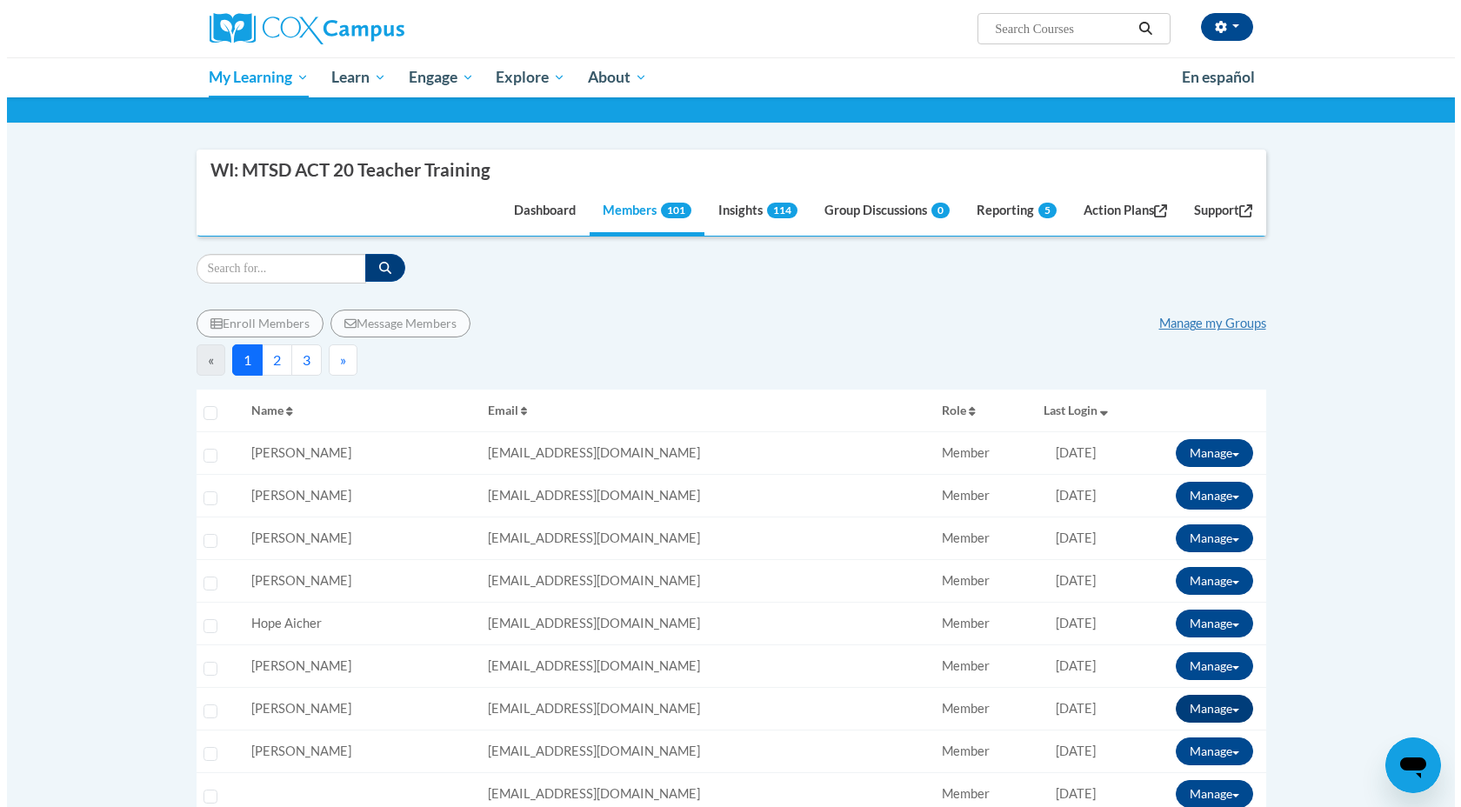
scroll to position [136, 0]
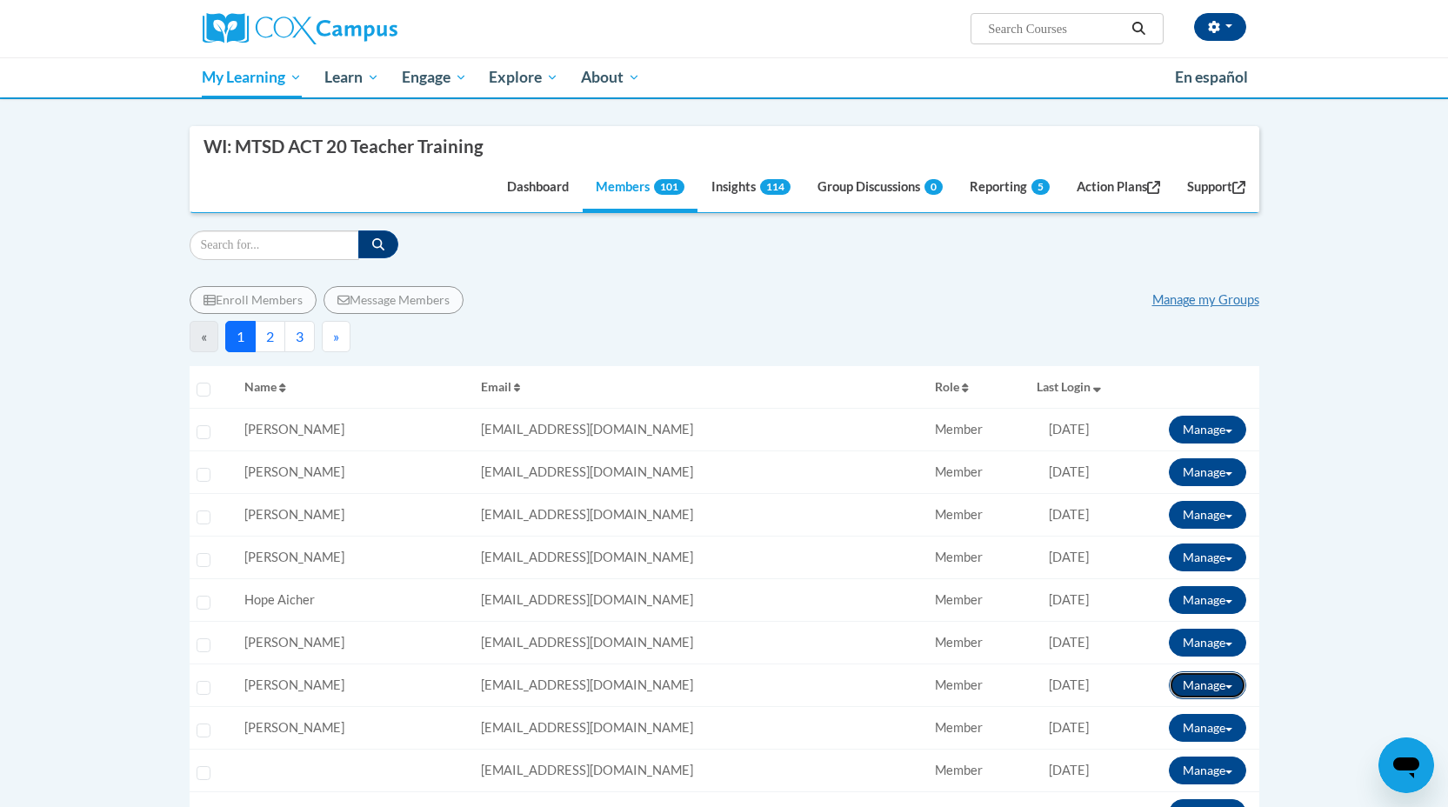
click at [1231, 686] on button "Manage" at bounding box center [1207, 685] width 77 height 28
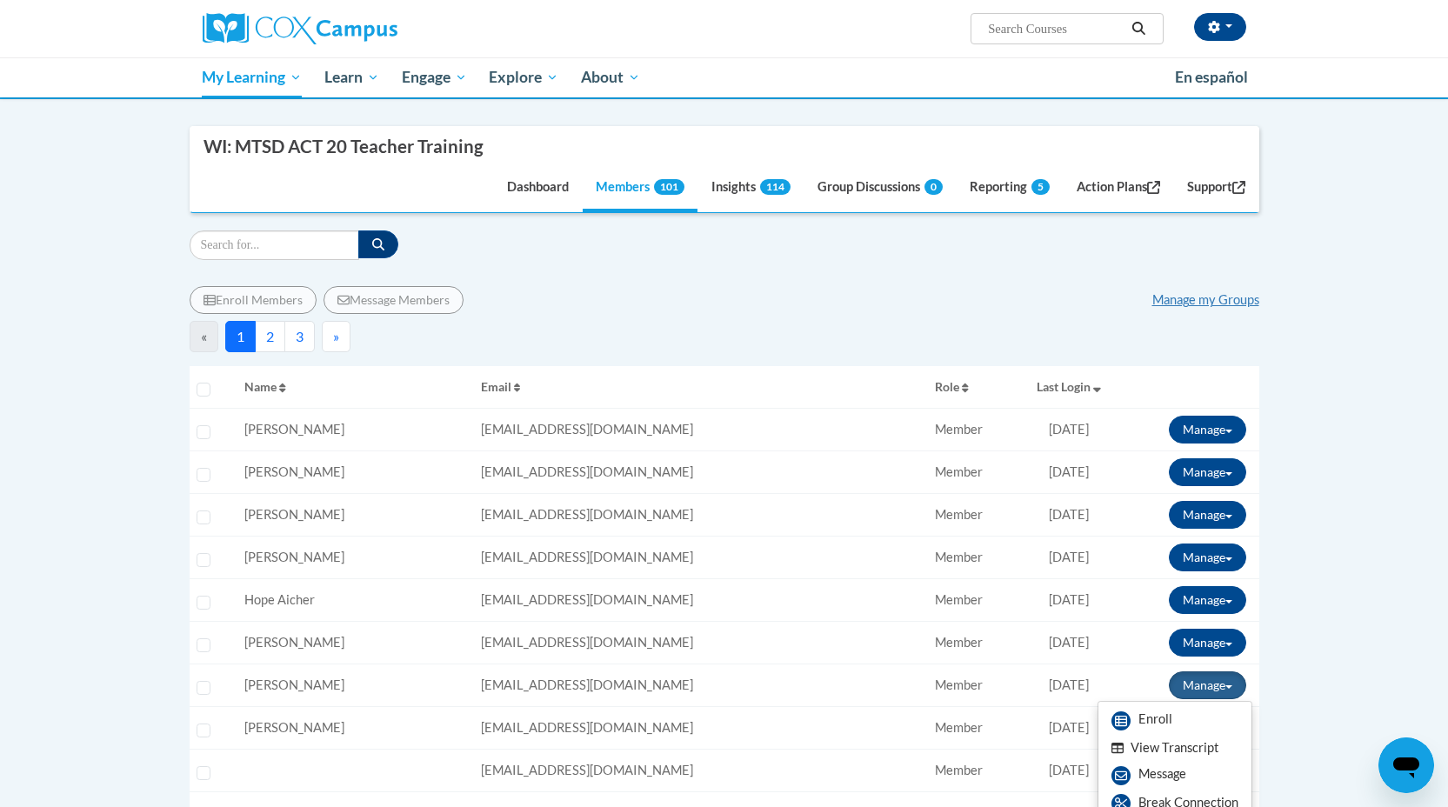
click at [1164, 747] on button "View Transcript" at bounding box center [1165, 748] width 134 height 27
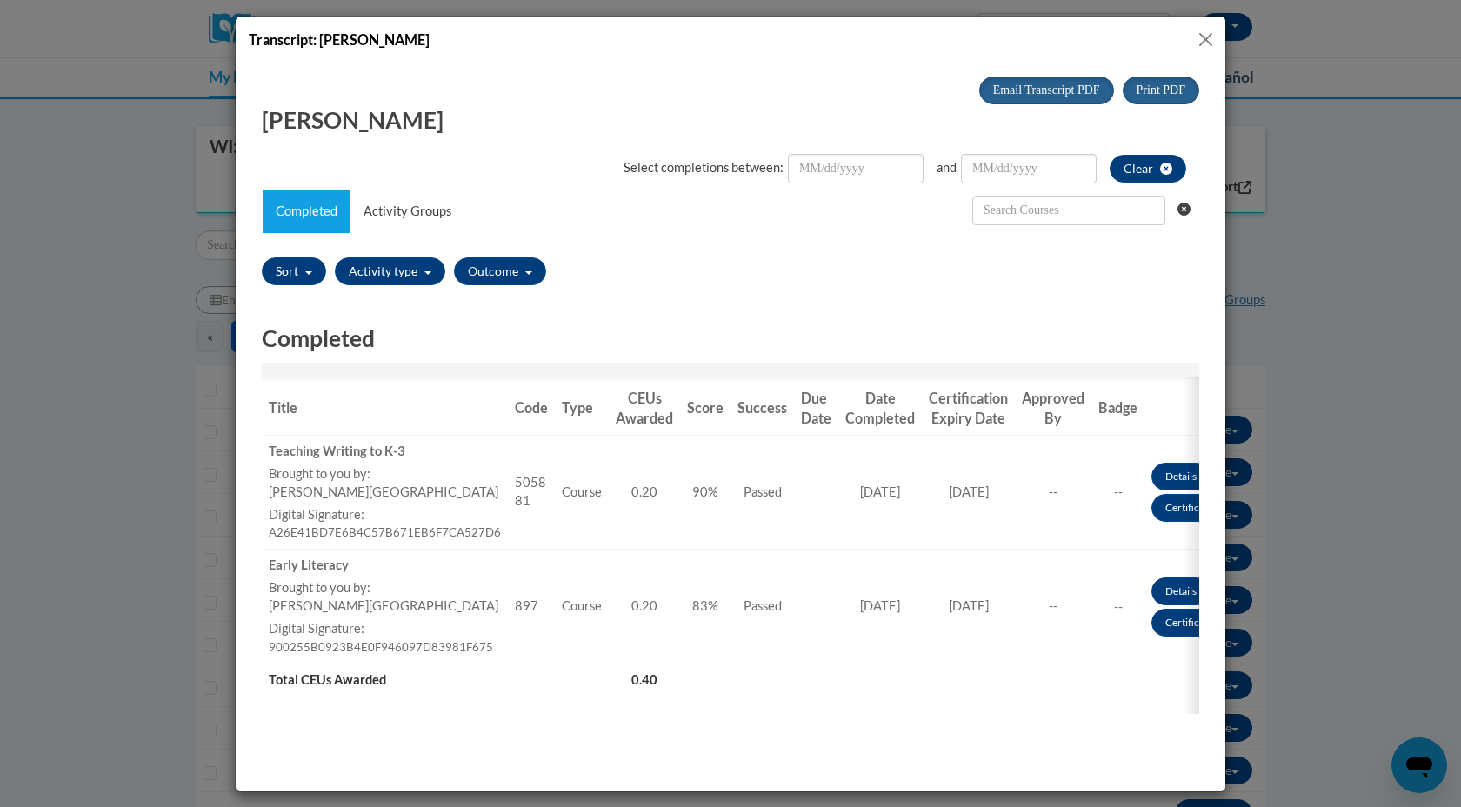
scroll to position [0, 0]
click at [1216, 43] on button "Close" at bounding box center [1206, 40] width 22 height 22
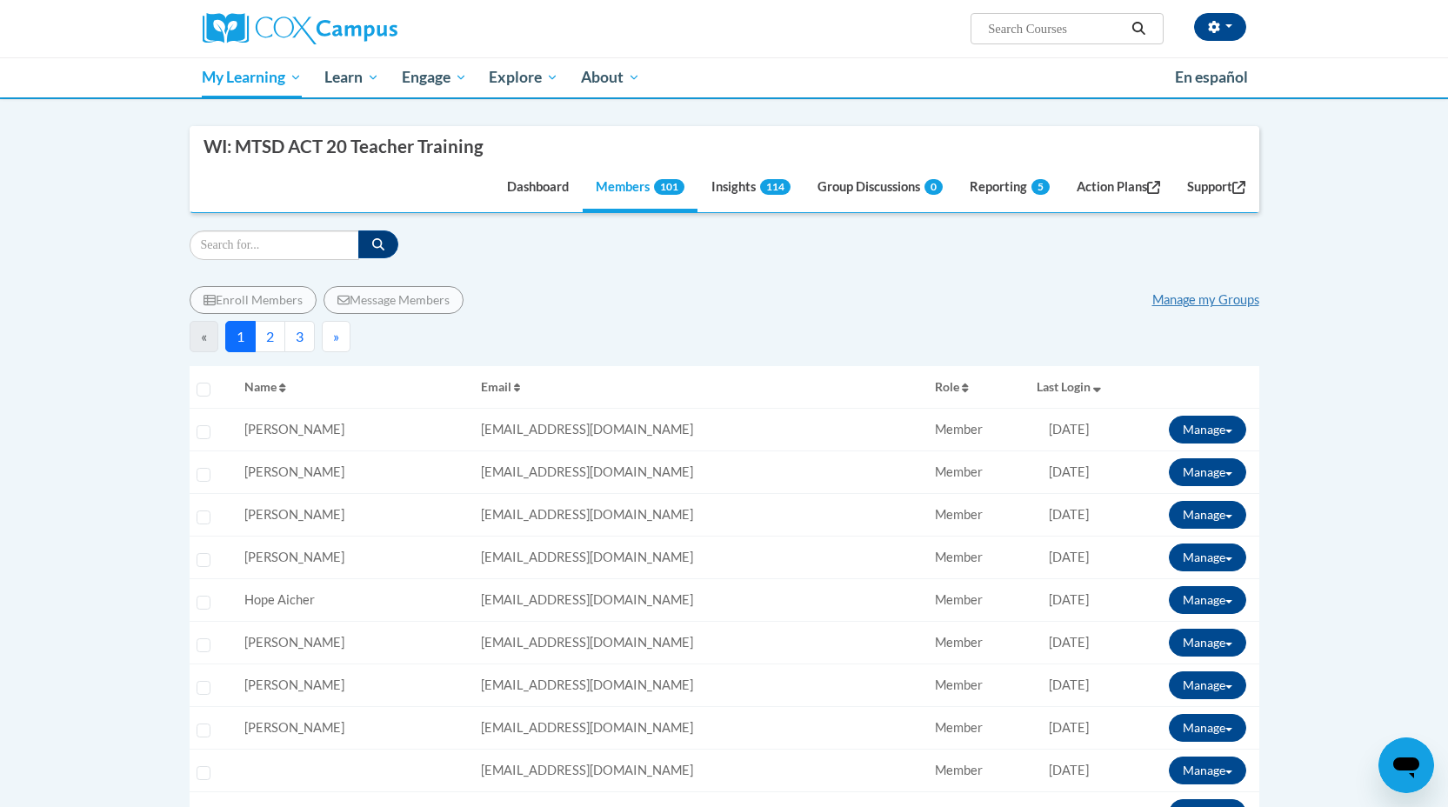
click at [1215, 43] on div "[PERSON_NAME] ([GEOGRAPHIC_DATA]/[GEOGRAPHIC_DATA] UTC-05:00) My Profile Inbox …" at bounding box center [902, 22] width 713 height 44
click at [1232, 729] on button "Manage" at bounding box center [1207, 728] width 77 height 28
click at [1168, 789] on button "View Transcript" at bounding box center [1165, 790] width 134 height 27
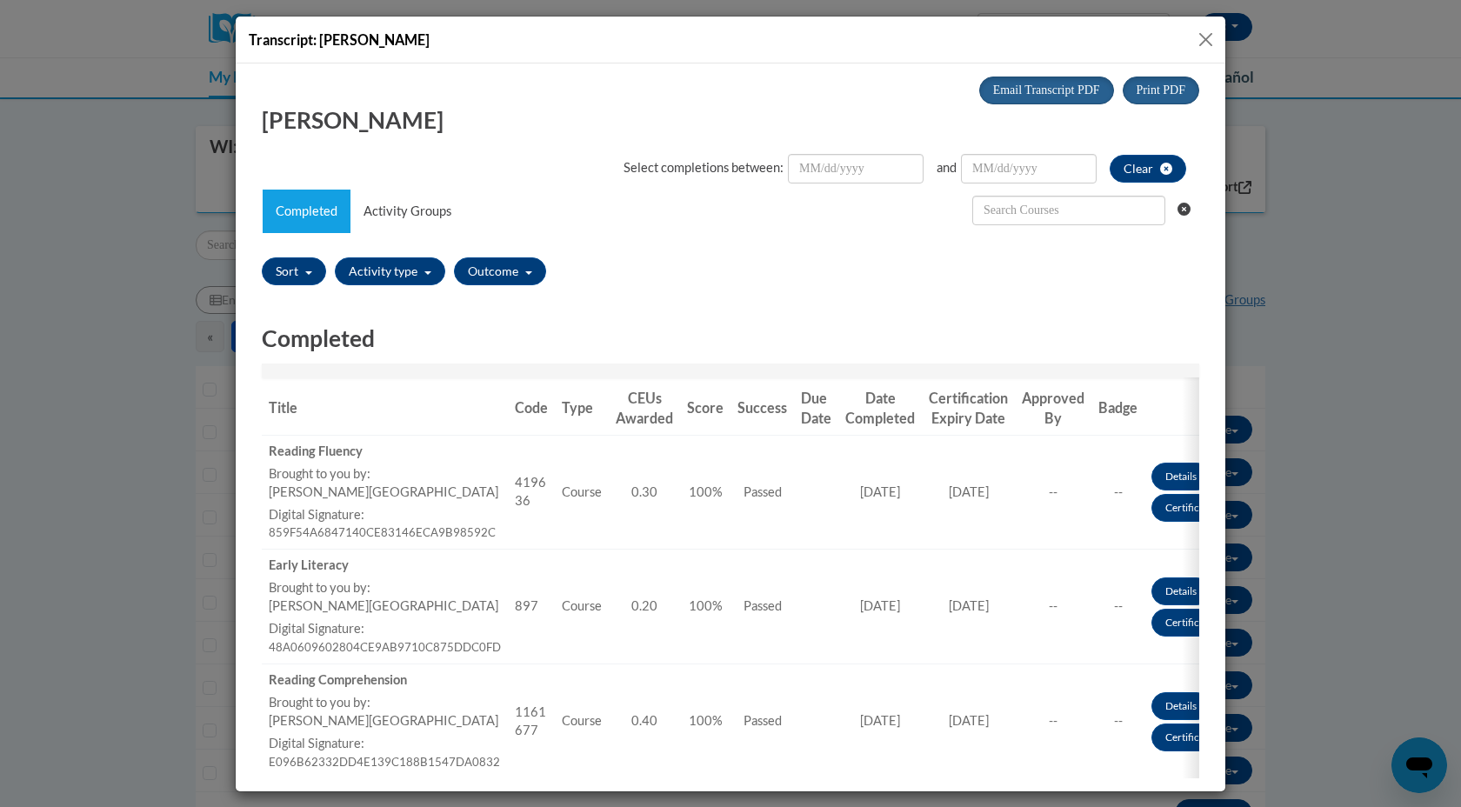
click at [1207, 35] on button "Close" at bounding box center [1206, 40] width 22 height 22
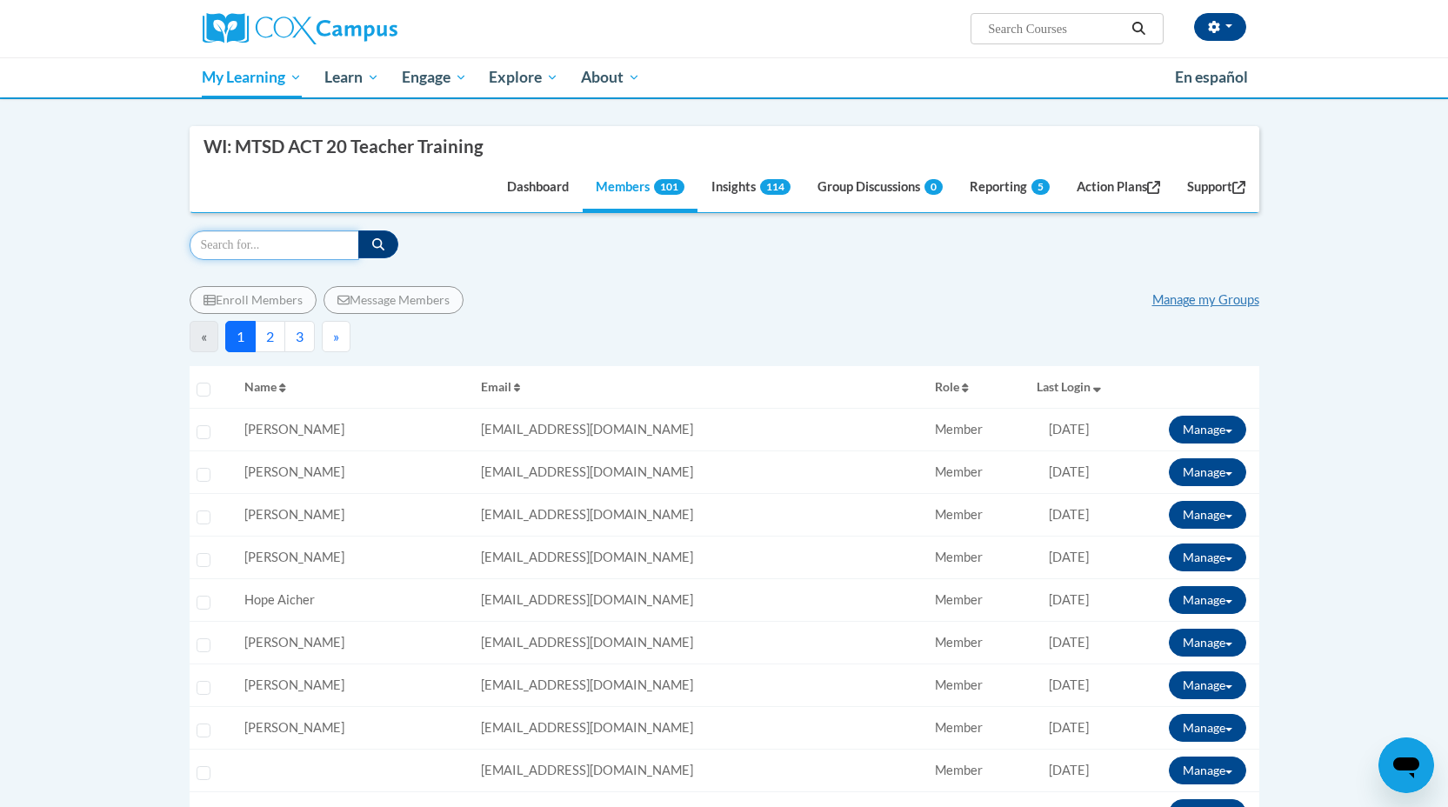
click at [234, 247] on input "Search" at bounding box center [275, 245] width 170 height 30
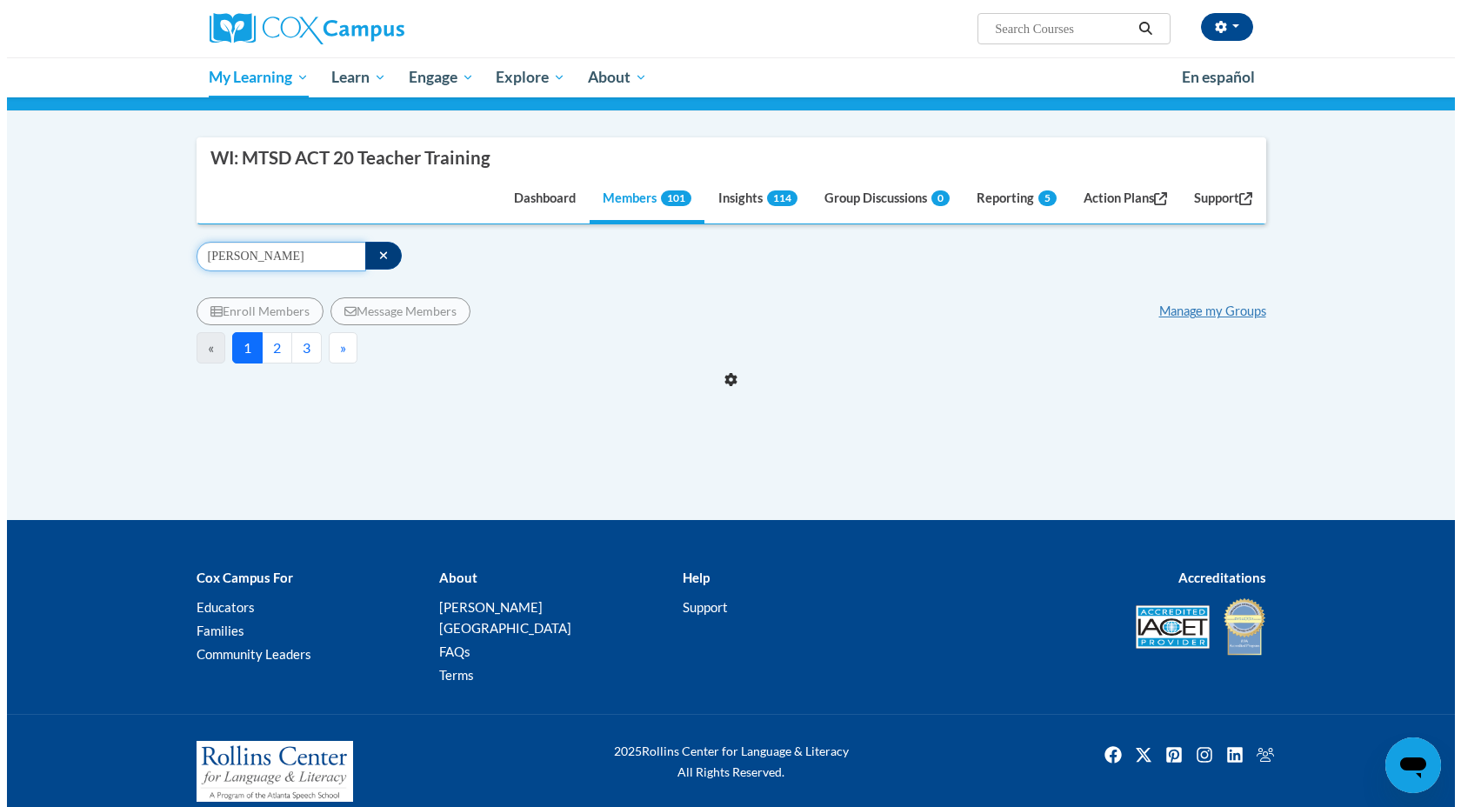
scroll to position [136, 0]
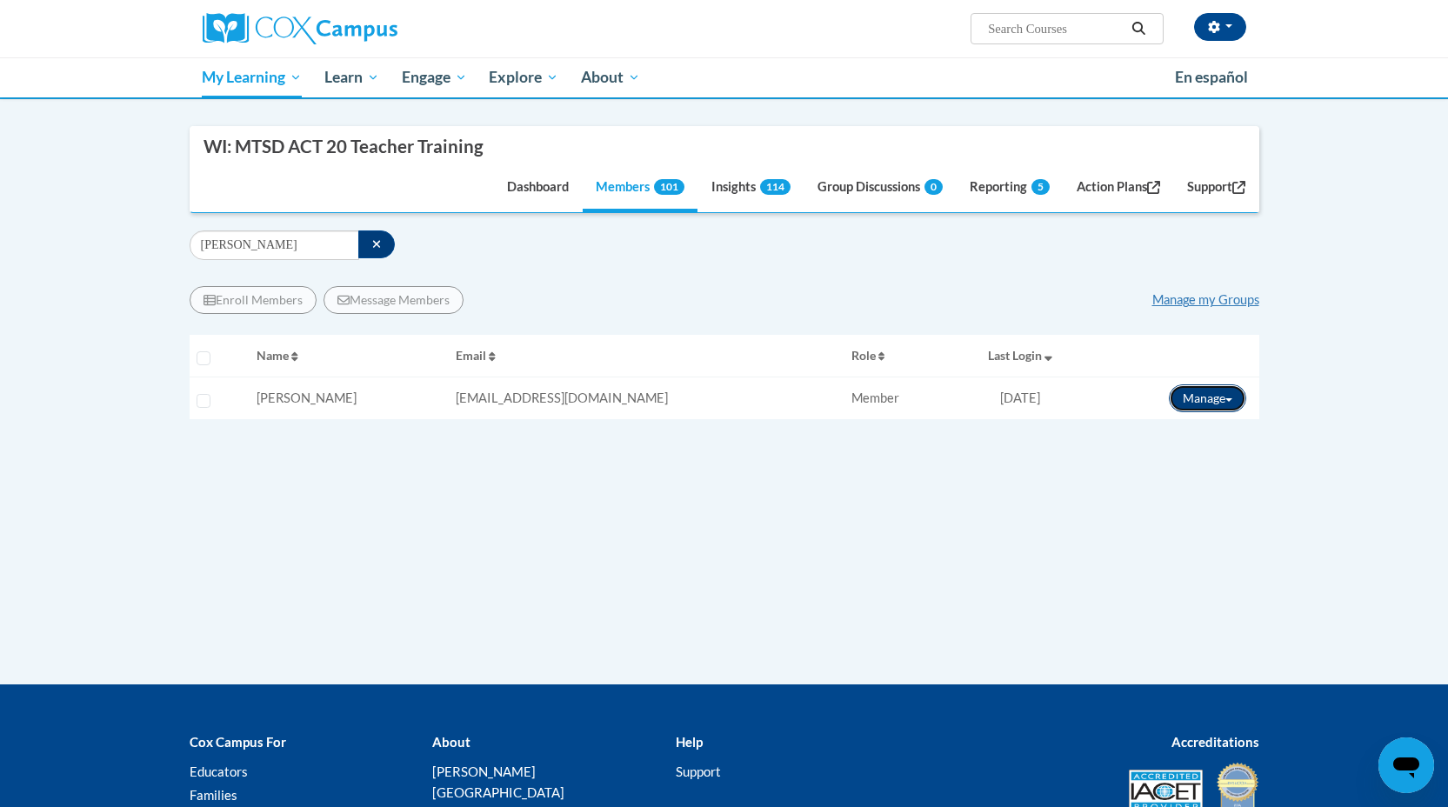
click at [1228, 393] on button "Manage" at bounding box center [1207, 398] width 77 height 28
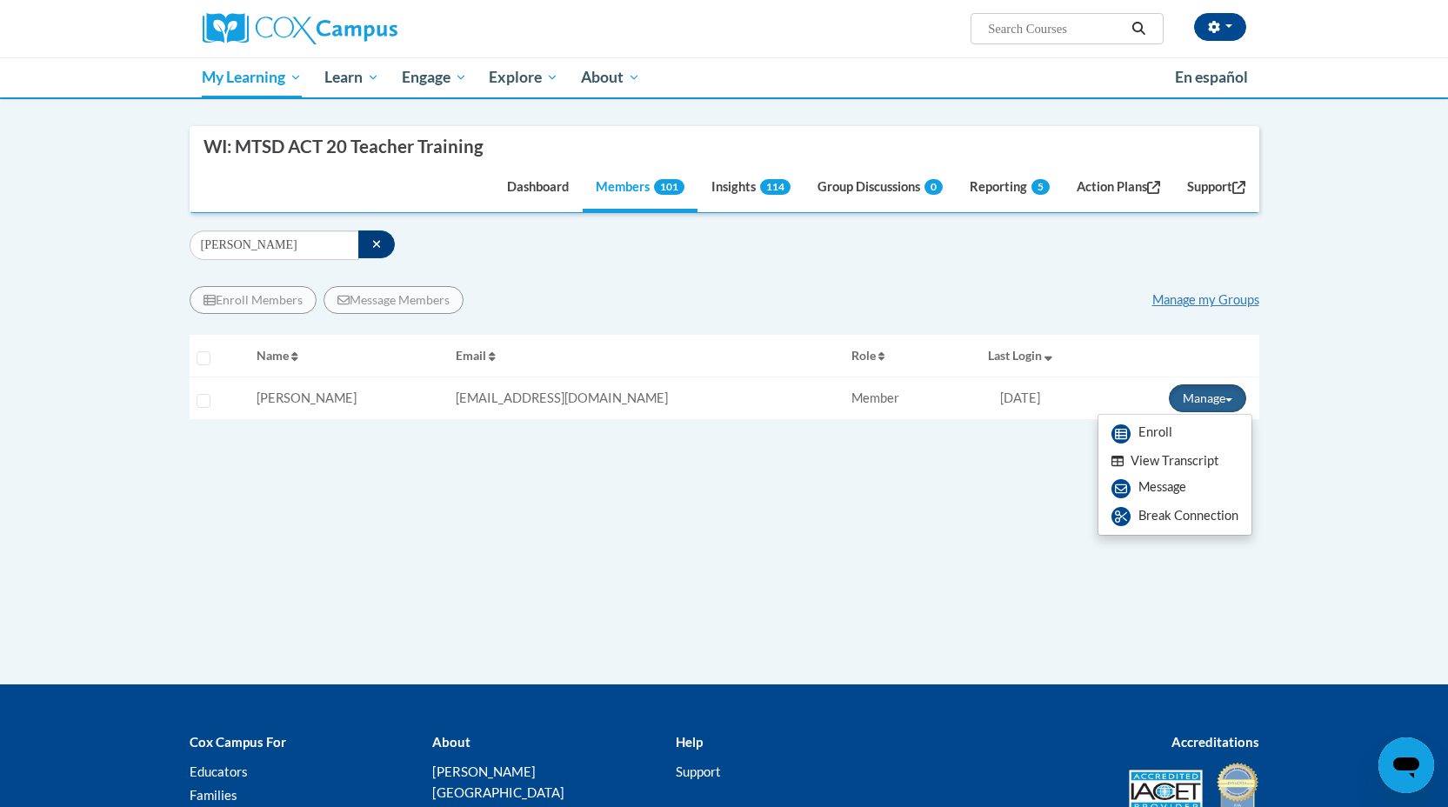
click at [1193, 462] on button "View Transcript" at bounding box center [1165, 461] width 134 height 27
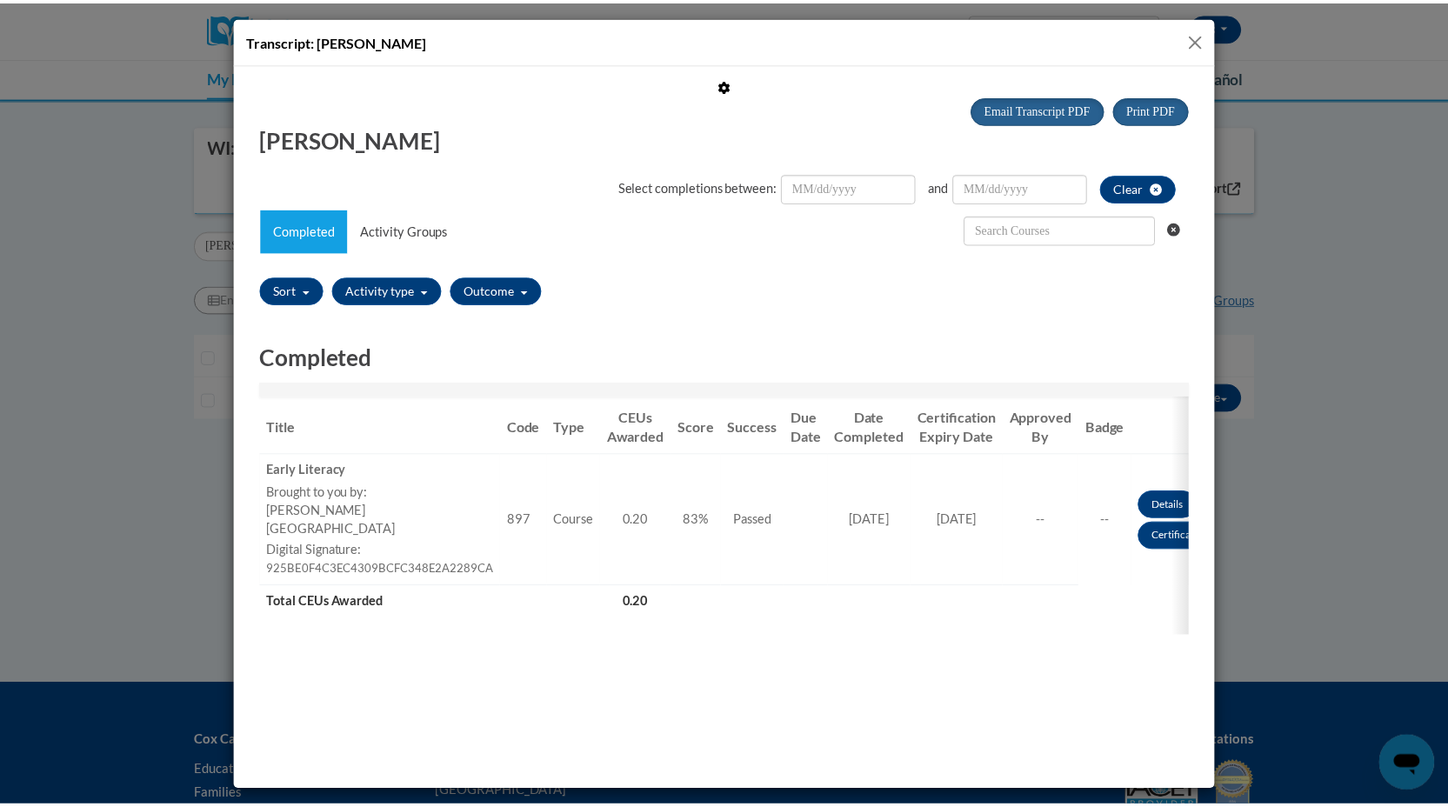
scroll to position [0, 0]
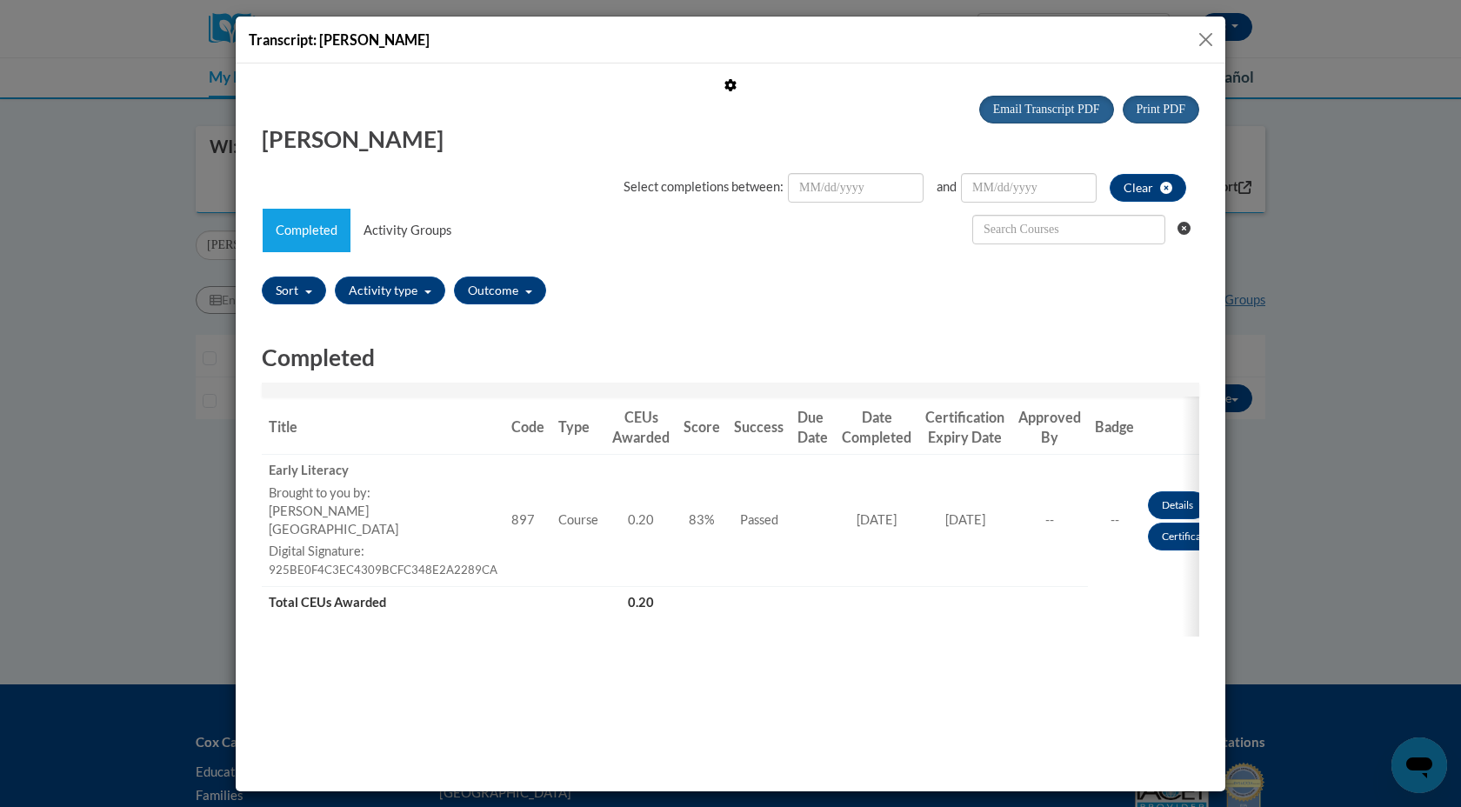
click at [1207, 44] on button "Close" at bounding box center [1206, 40] width 22 height 22
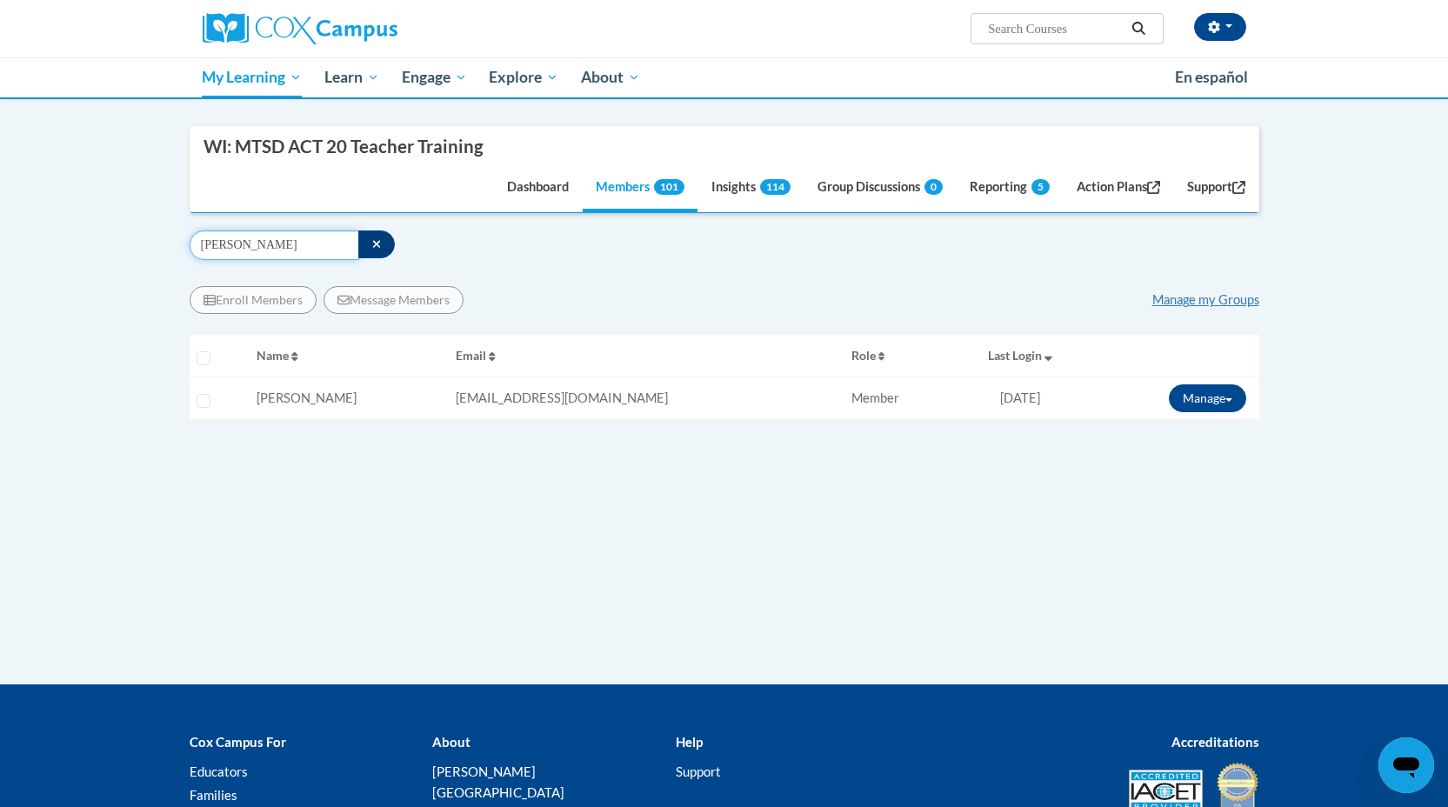
click at [214, 248] on input "[PERSON_NAME]" at bounding box center [275, 245] width 170 height 30
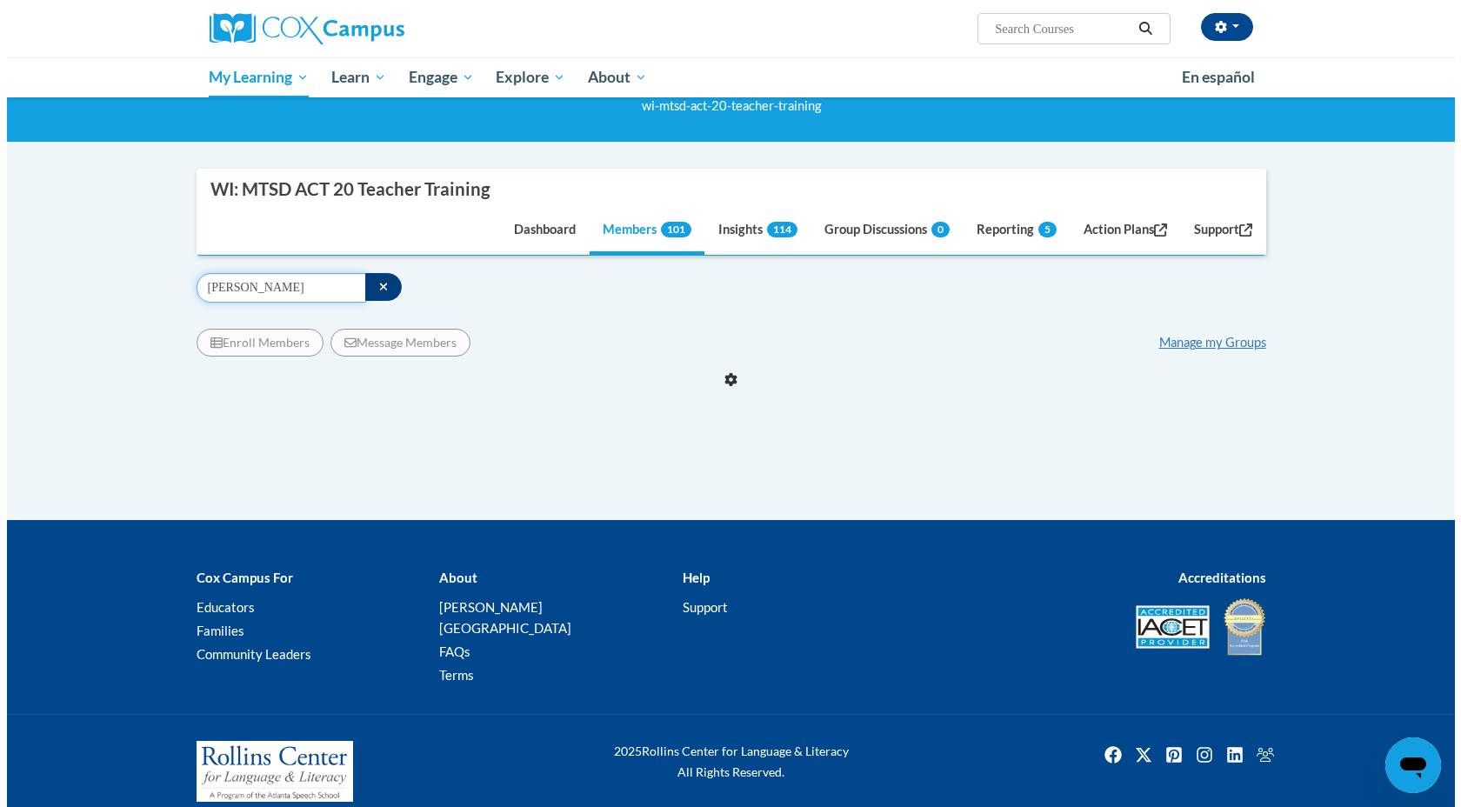
scroll to position [136, 0]
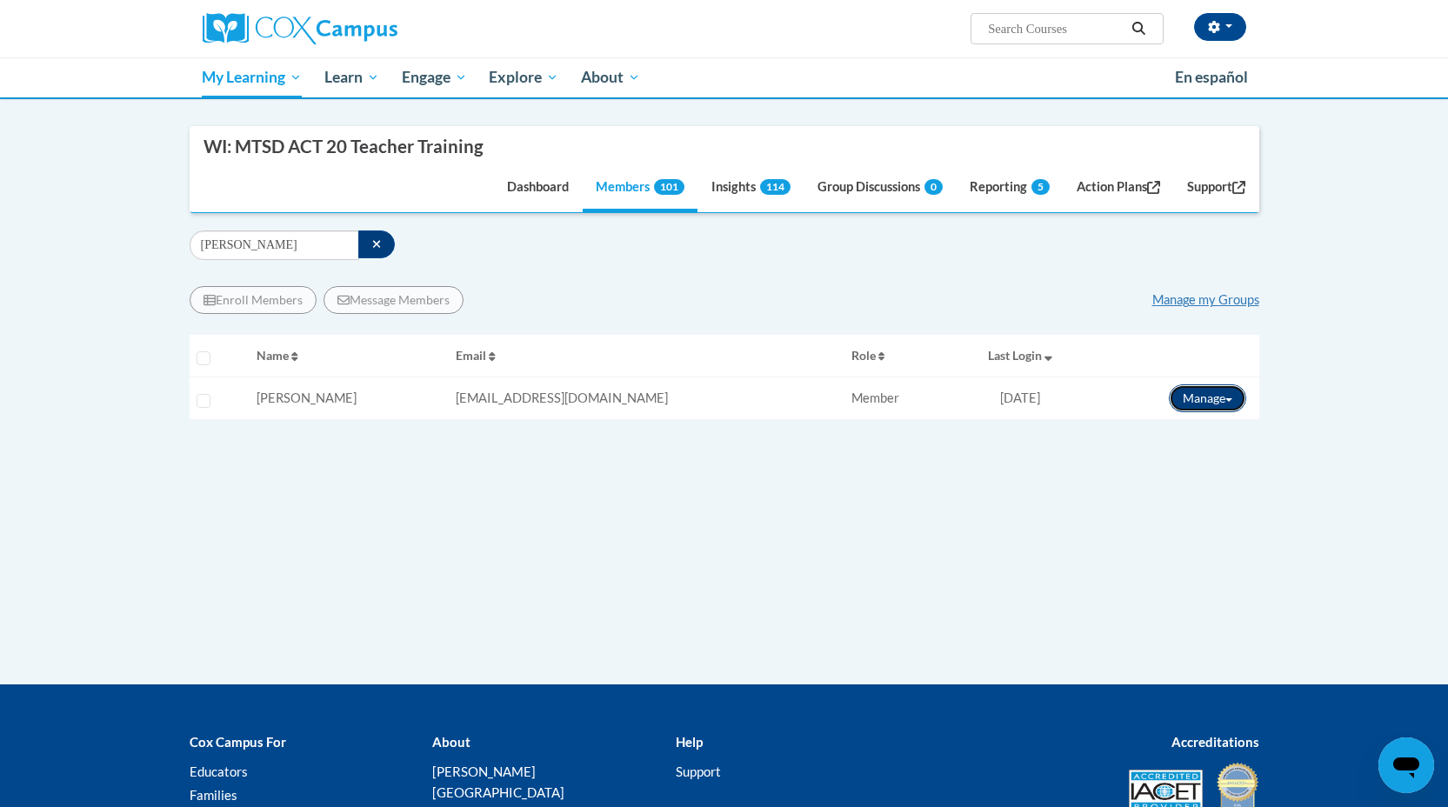
click at [1234, 395] on button "Manage" at bounding box center [1207, 398] width 77 height 28
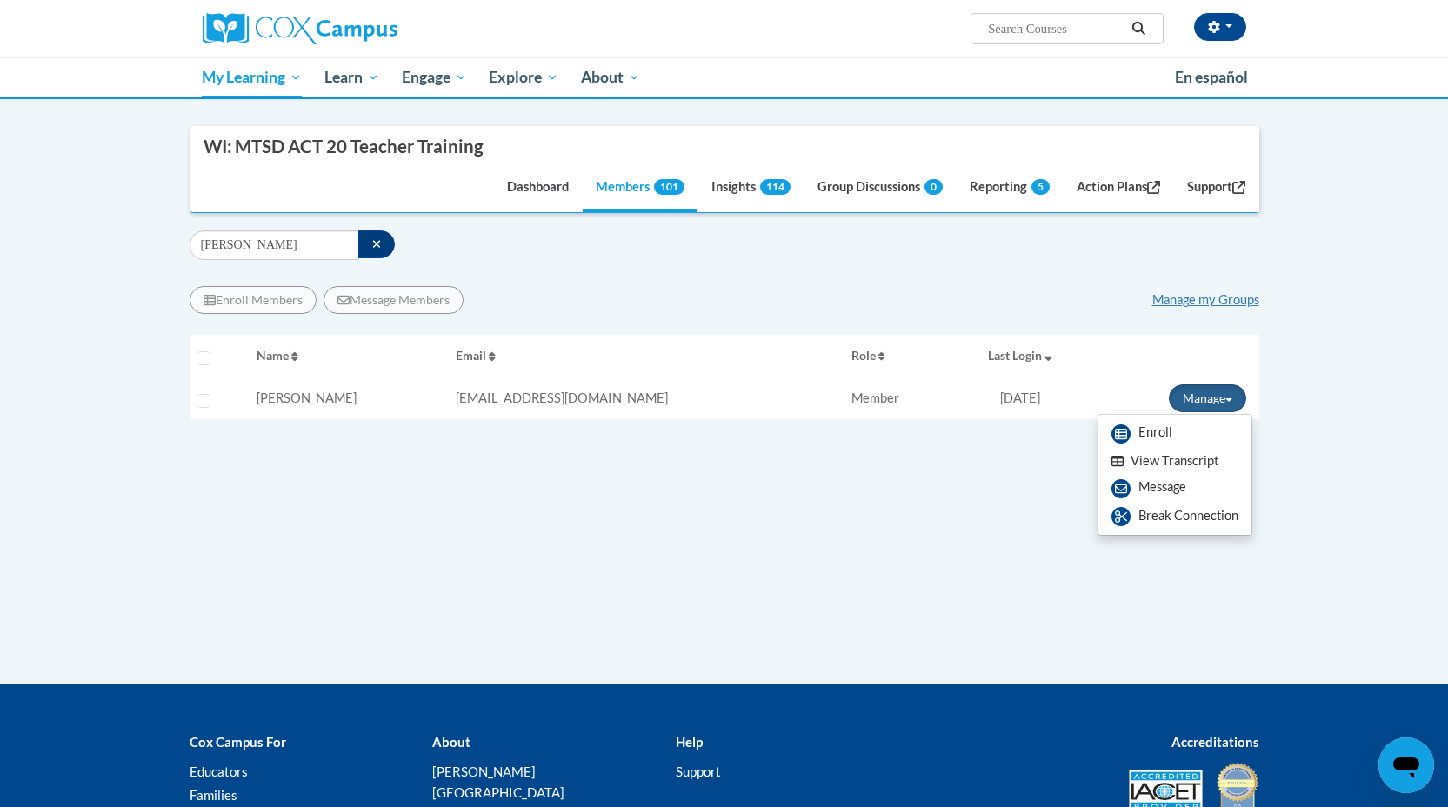
click at [1183, 458] on button "View Transcript" at bounding box center [1165, 461] width 134 height 27
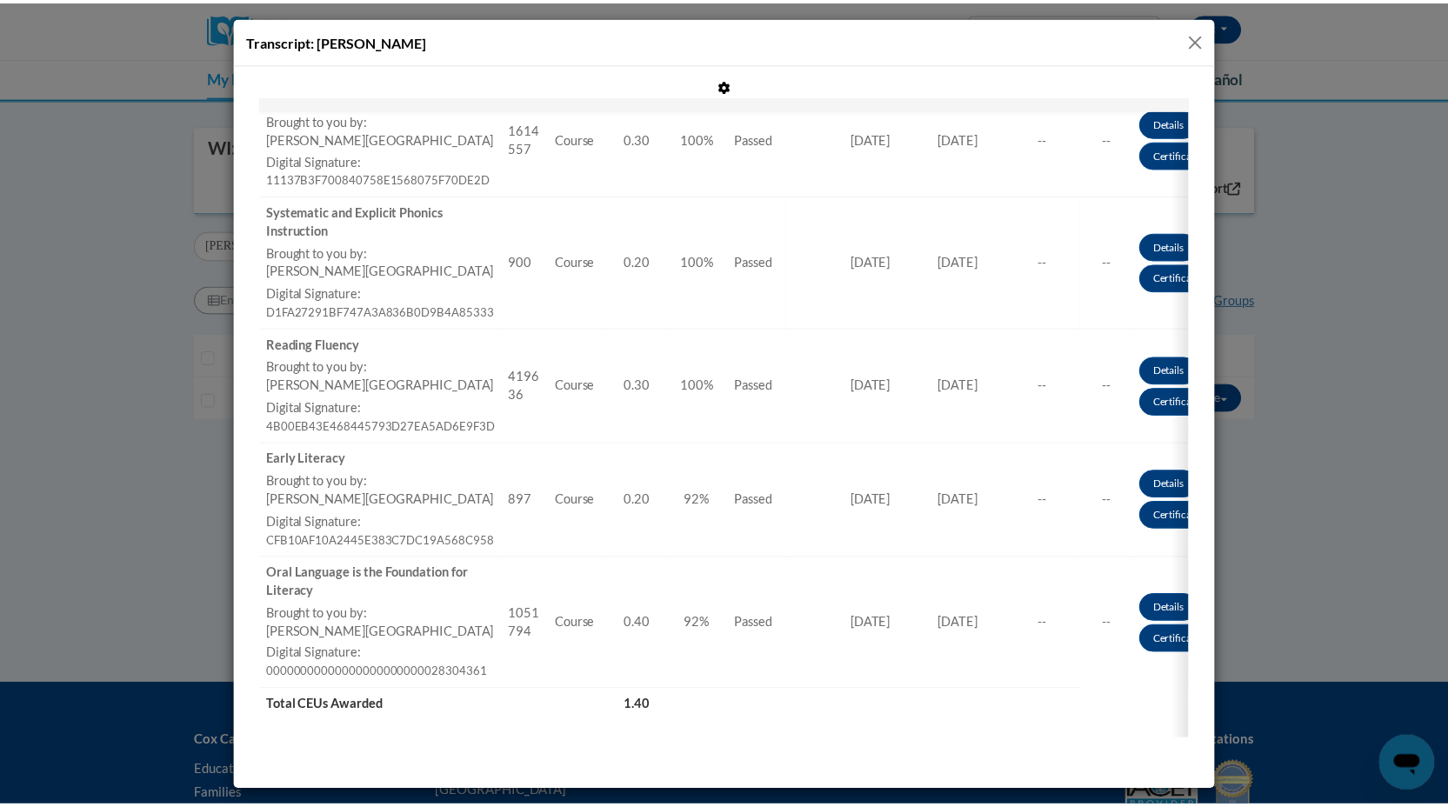
scroll to position [453, 0]
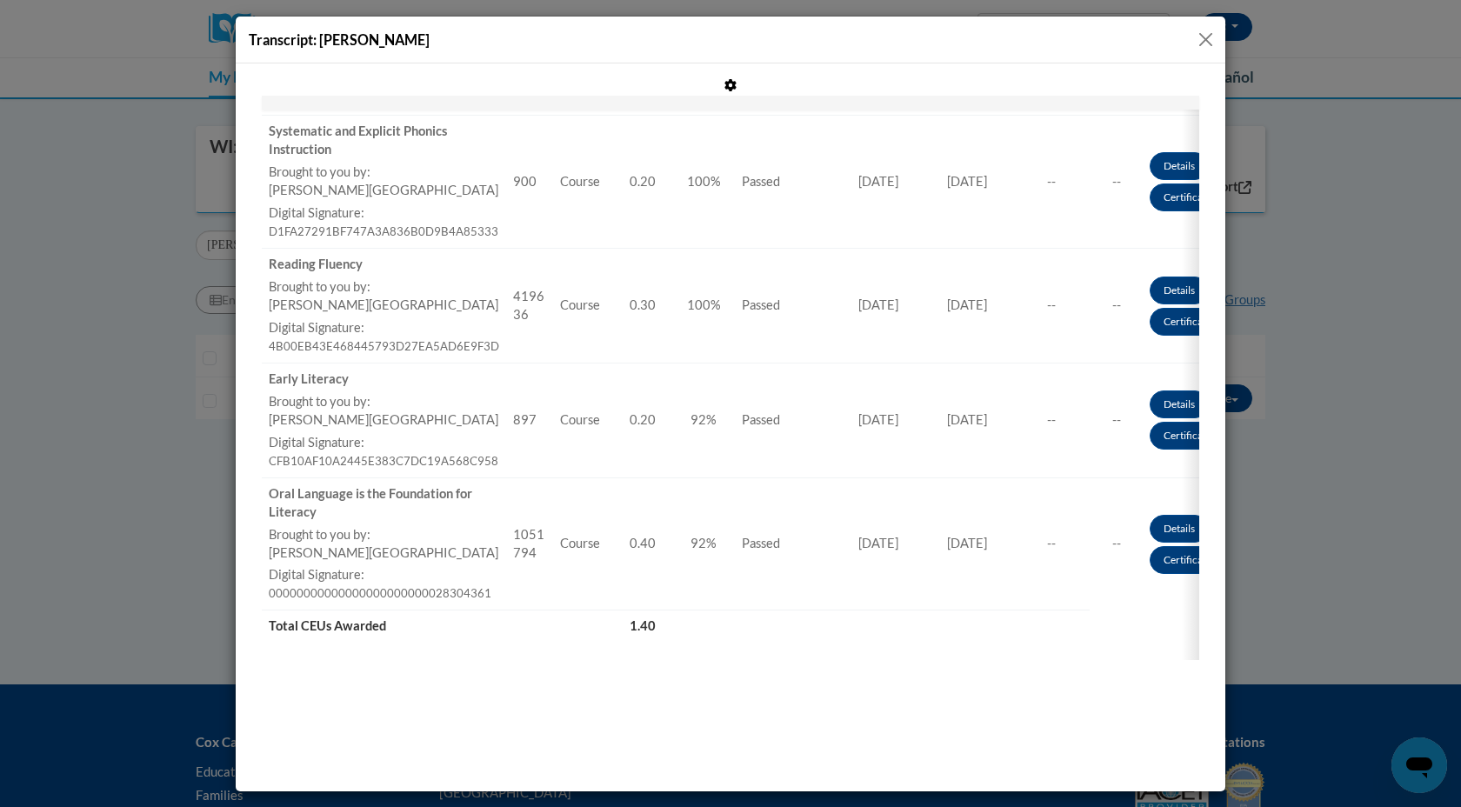
click at [1208, 37] on button "Close" at bounding box center [1206, 40] width 22 height 22
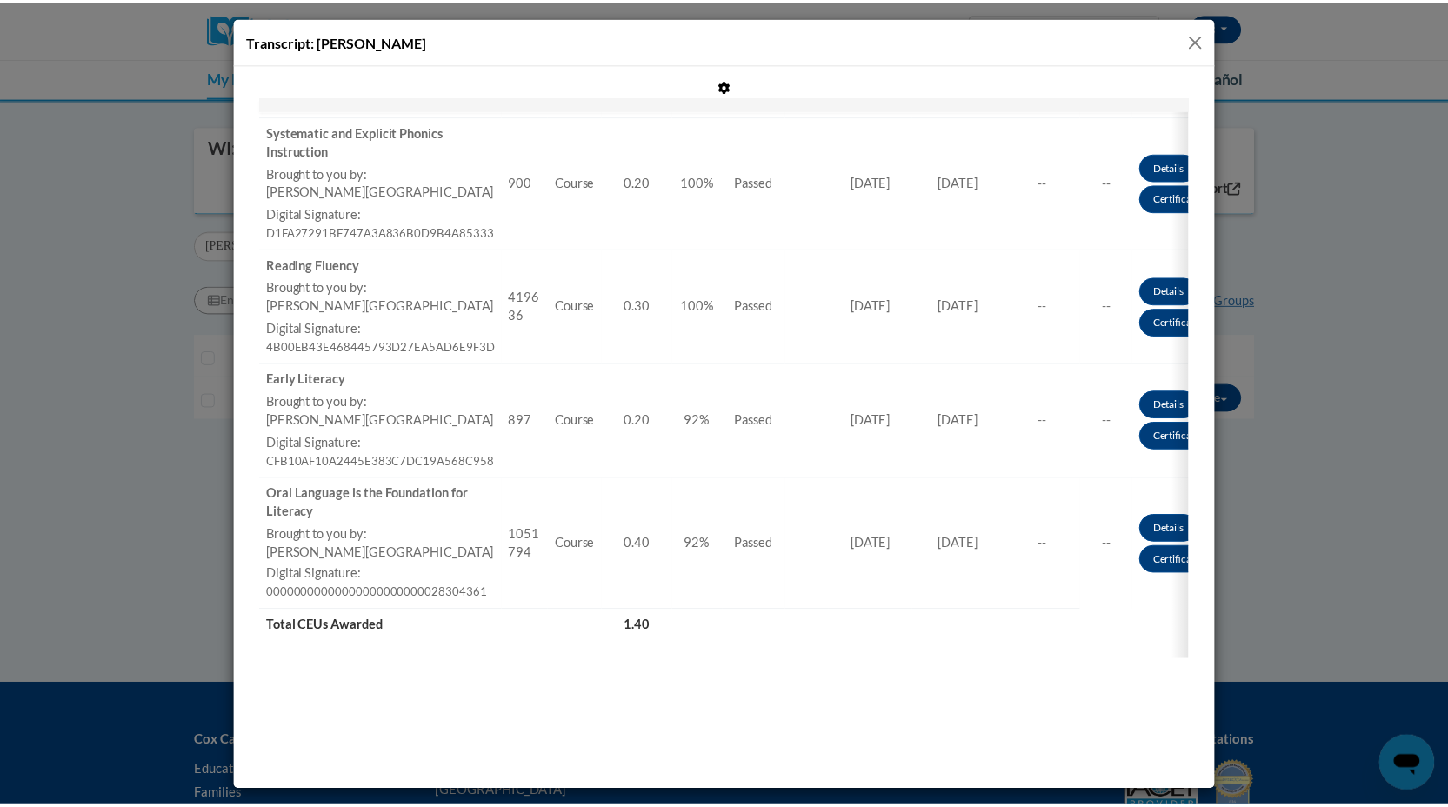
scroll to position [0, 0]
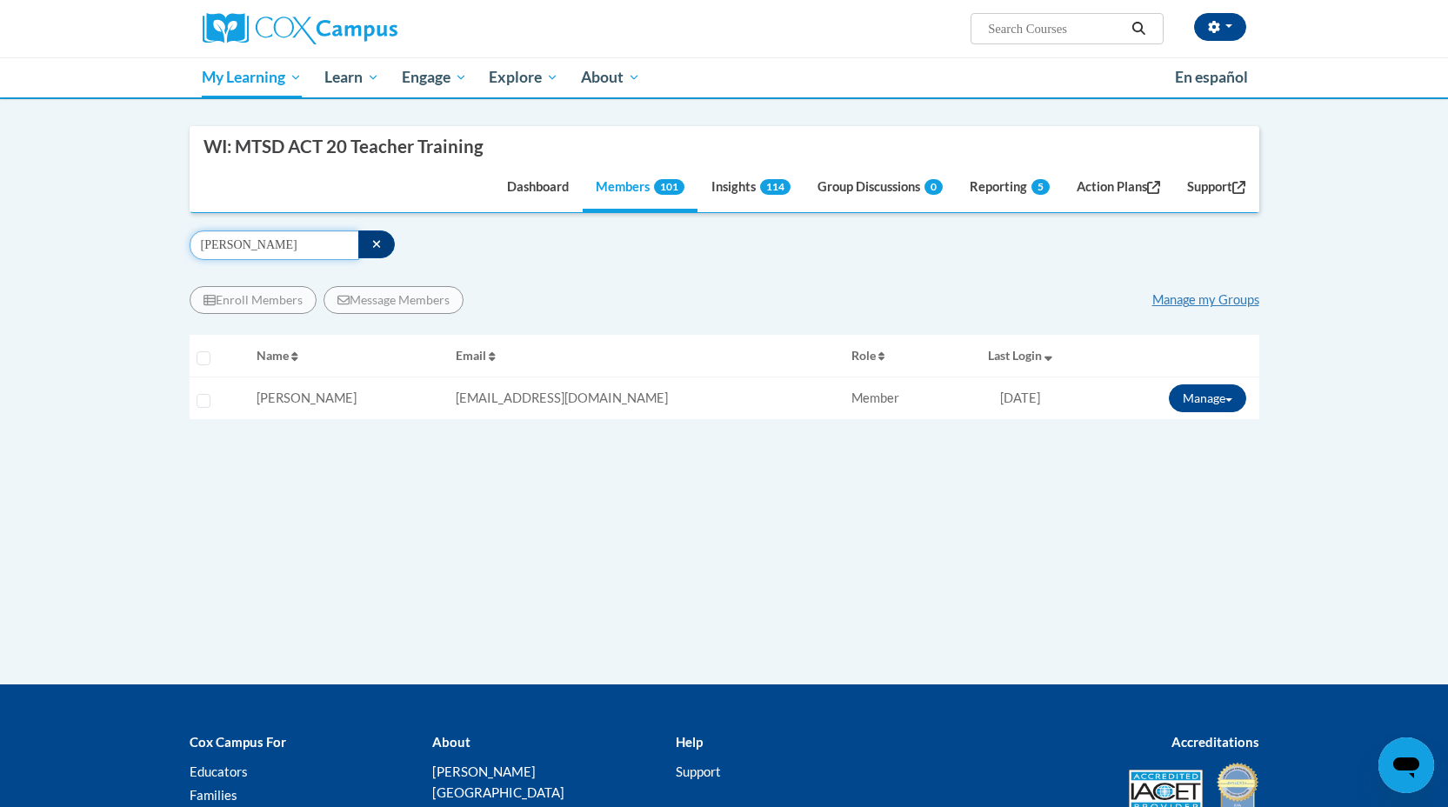
click at [231, 247] on input "[PERSON_NAME]" at bounding box center [275, 245] width 170 height 30
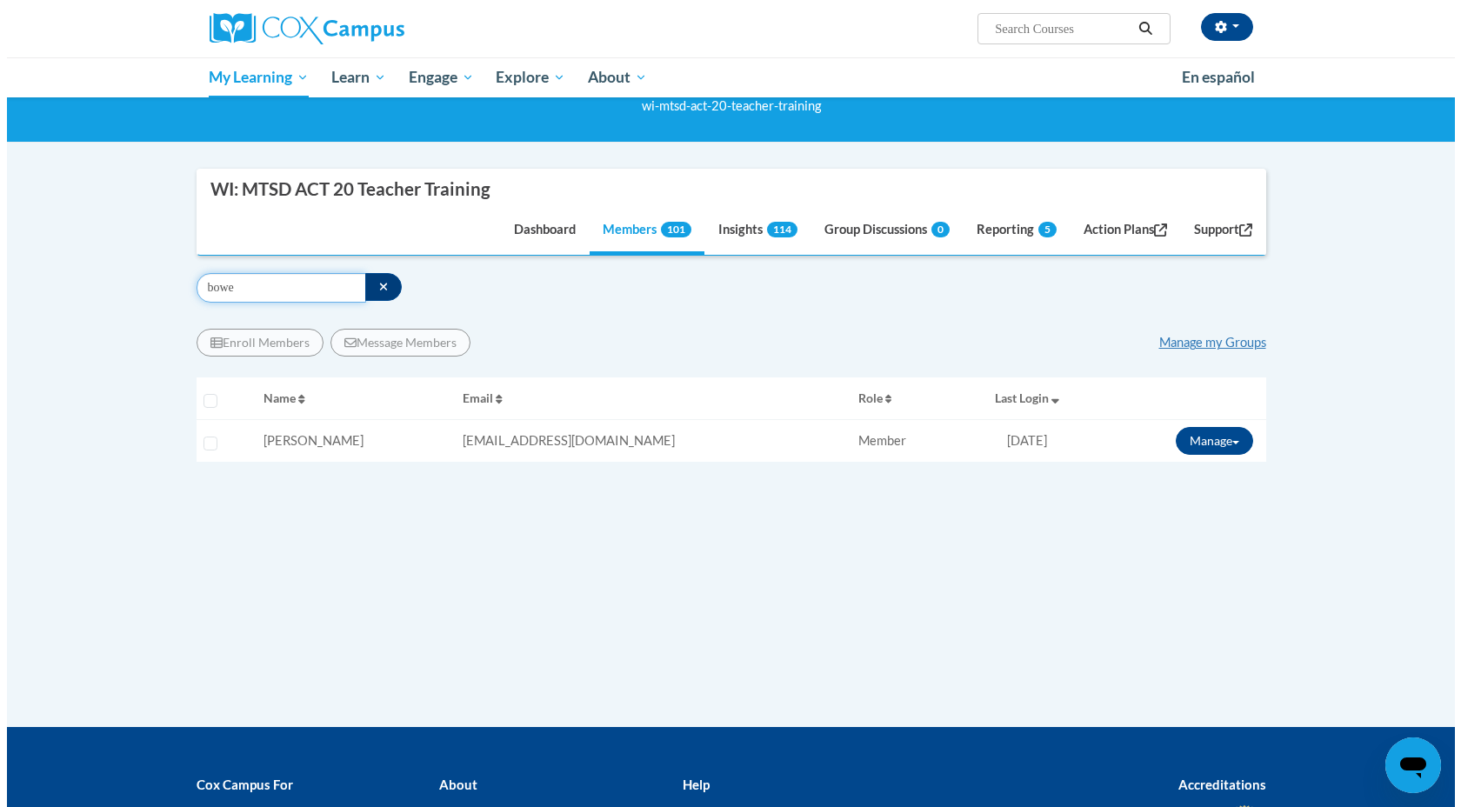
scroll to position [136, 0]
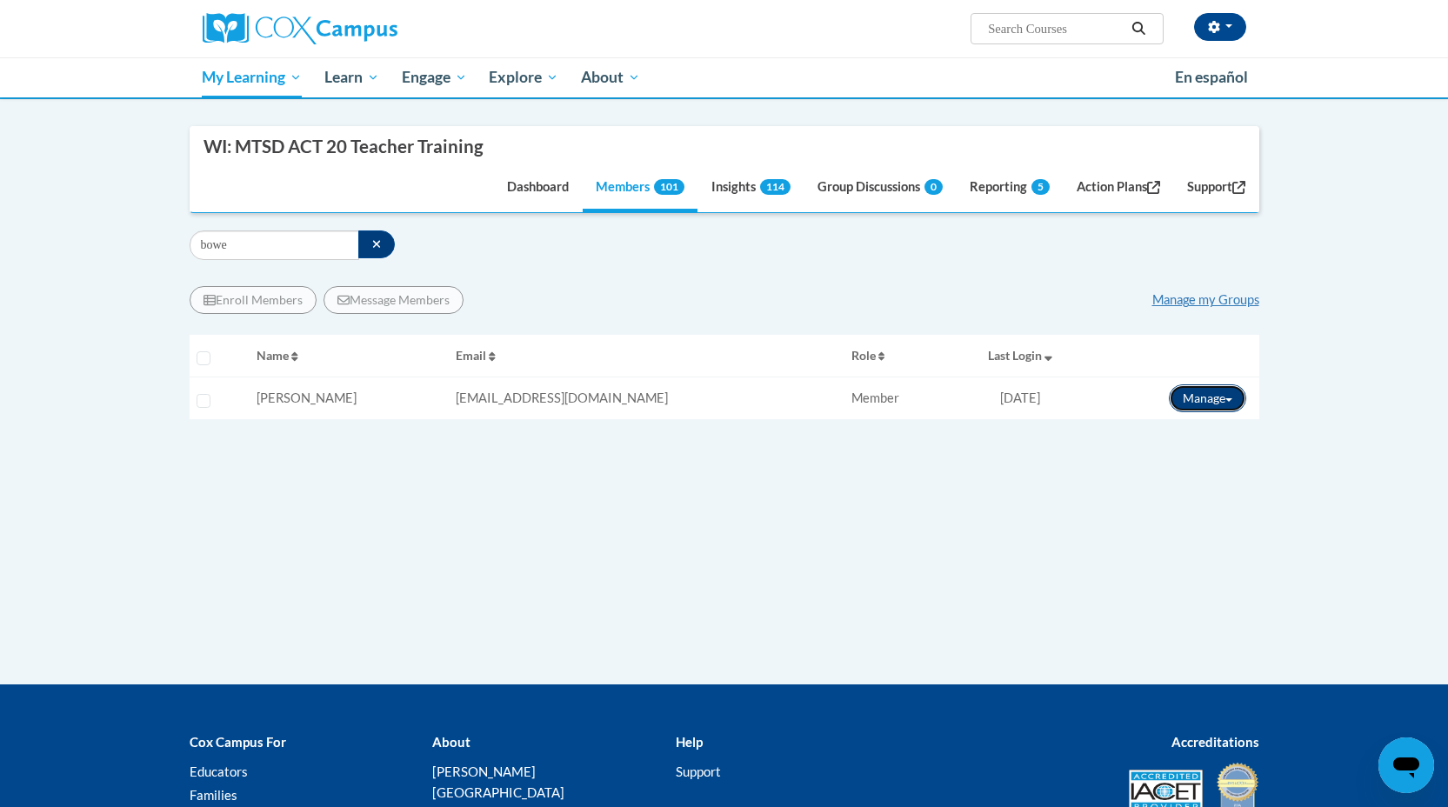
click at [1239, 402] on button "Manage" at bounding box center [1207, 398] width 77 height 28
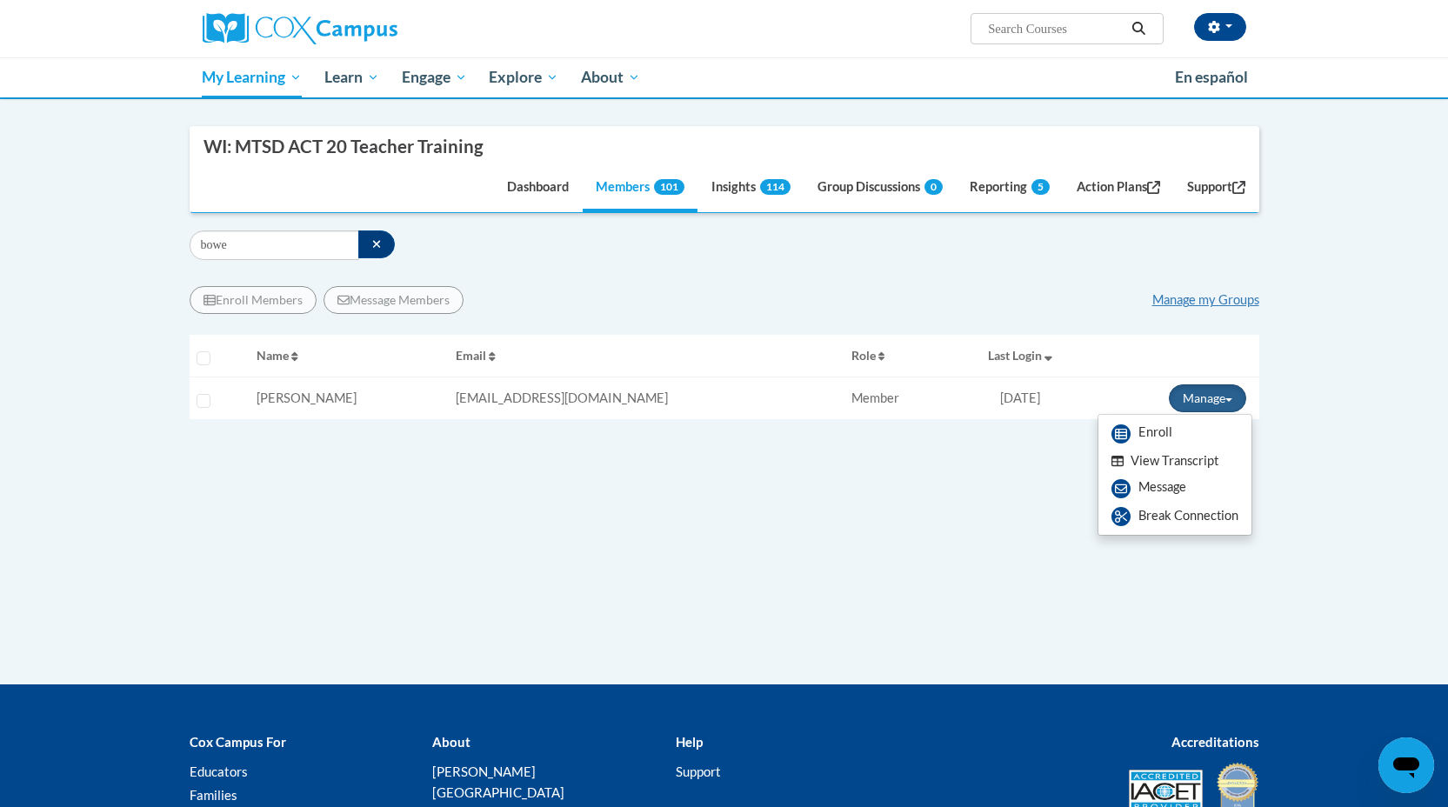
click at [1162, 462] on button "View Transcript" at bounding box center [1165, 461] width 134 height 27
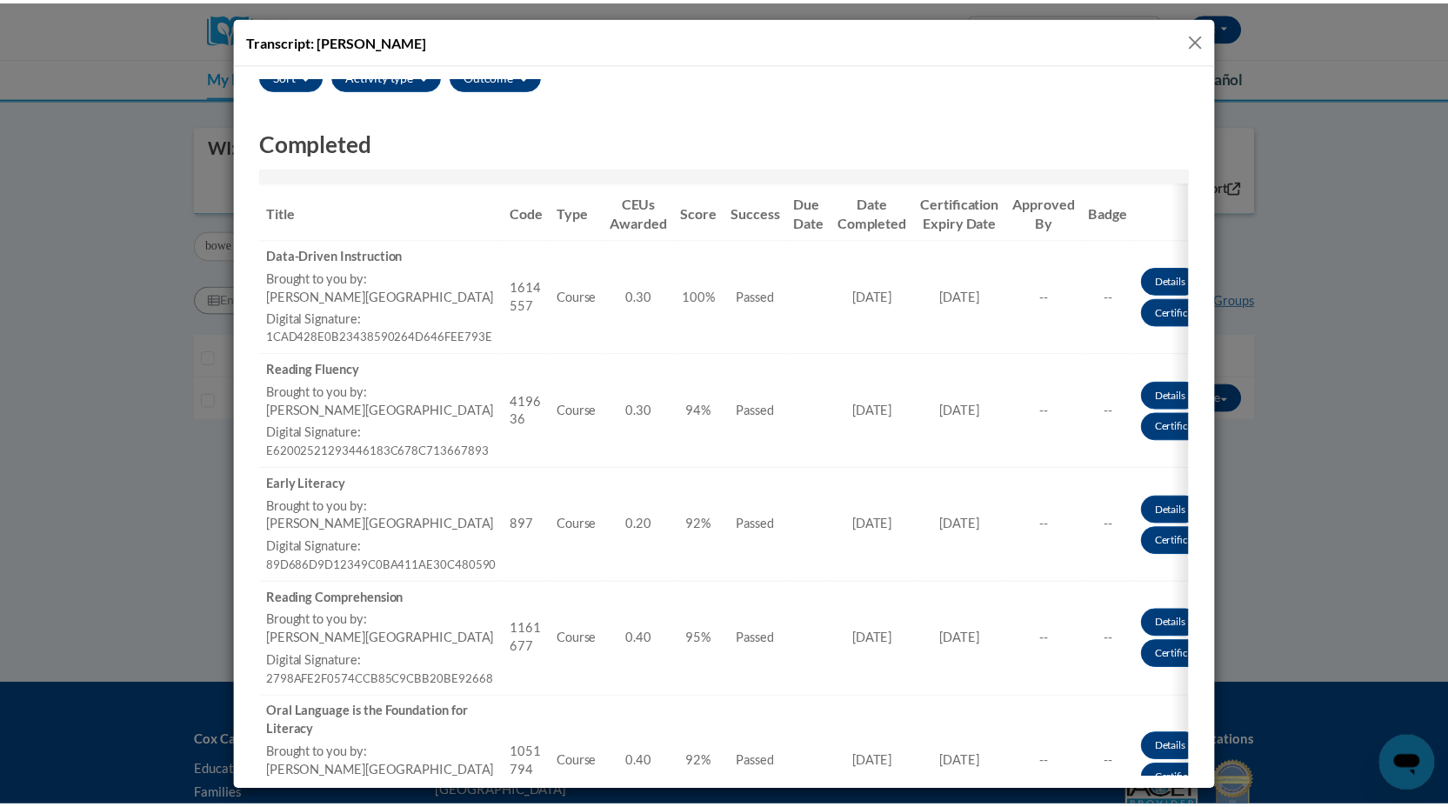
scroll to position [0, 0]
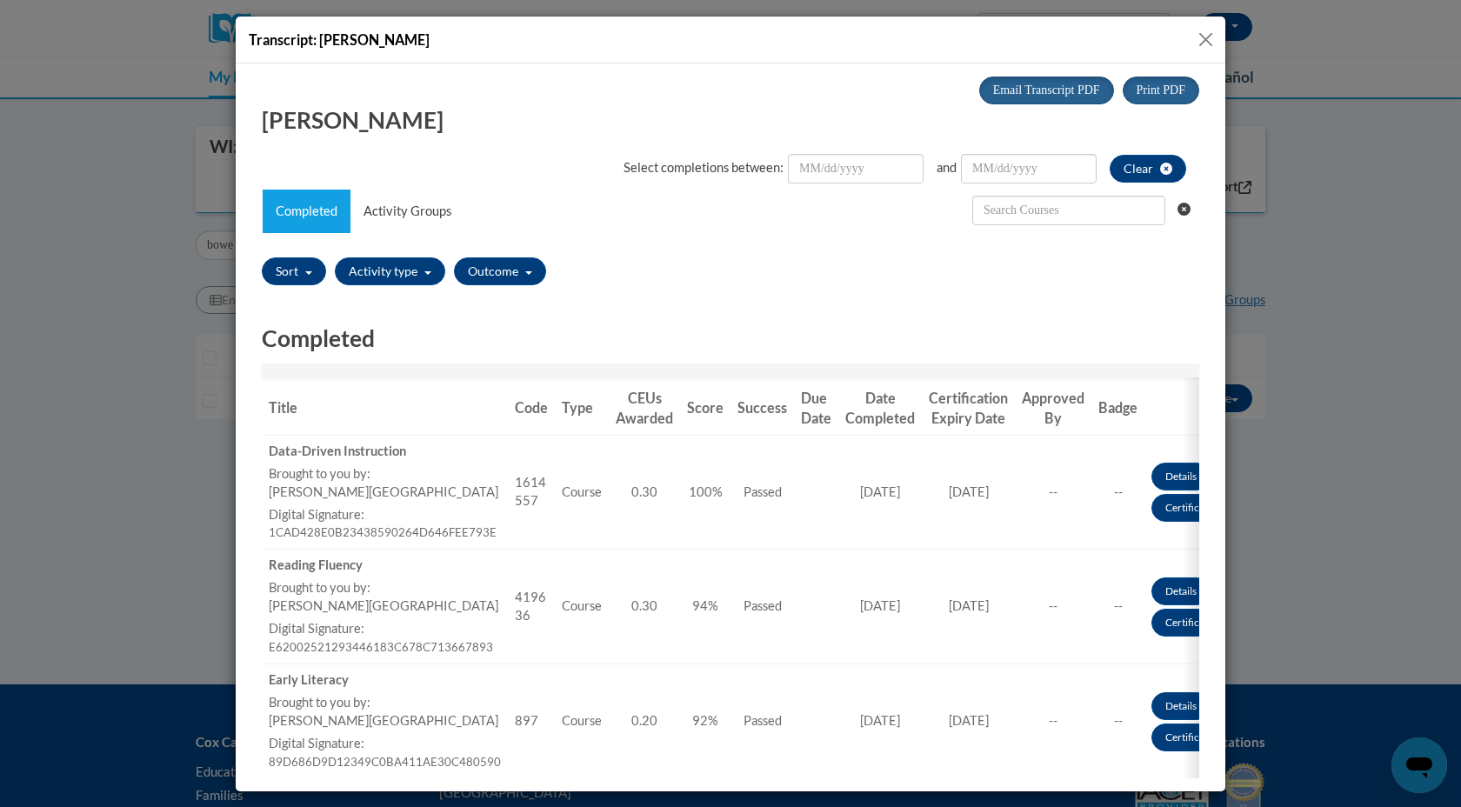
click at [1218, 41] on div "Transcript: [PERSON_NAME]" at bounding box center [730, 40] width 989 height 47
click at [1196, 30] on button "Close" at bounding box center [1206, 40] width 22 height 22
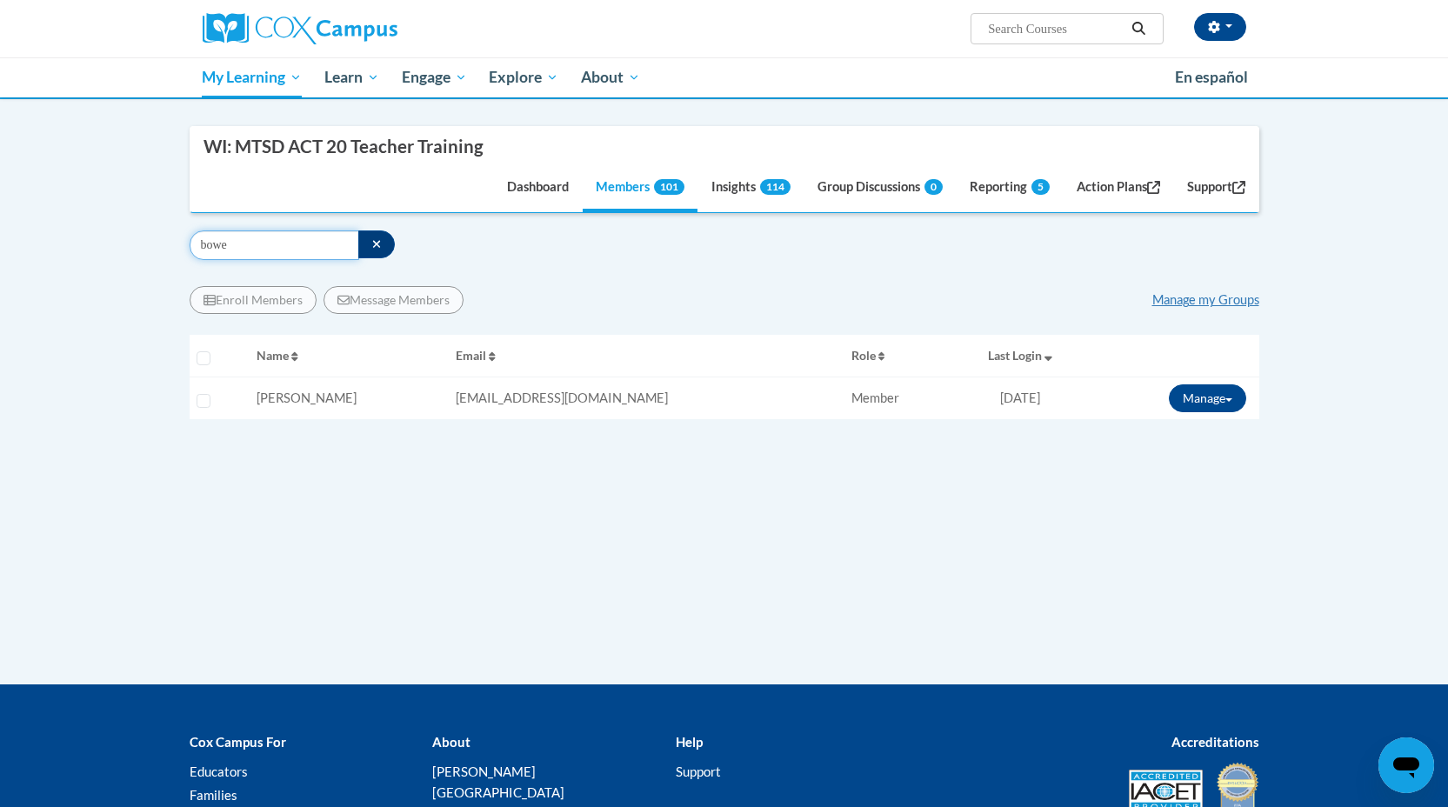
click at [225, 241] on input "bowe" at bounding box center [275, 245] width 170 height 30
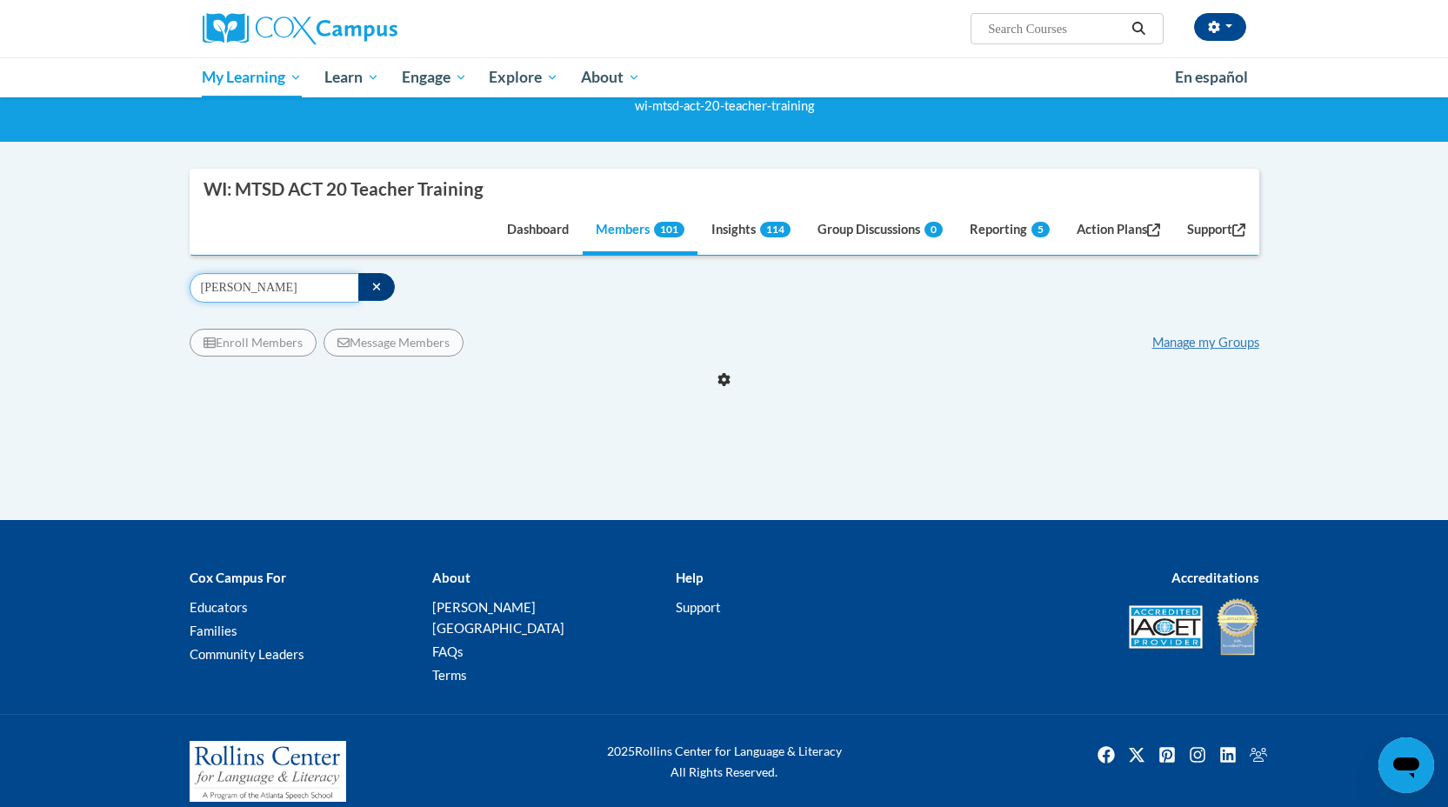
scroll to position [136, 0]
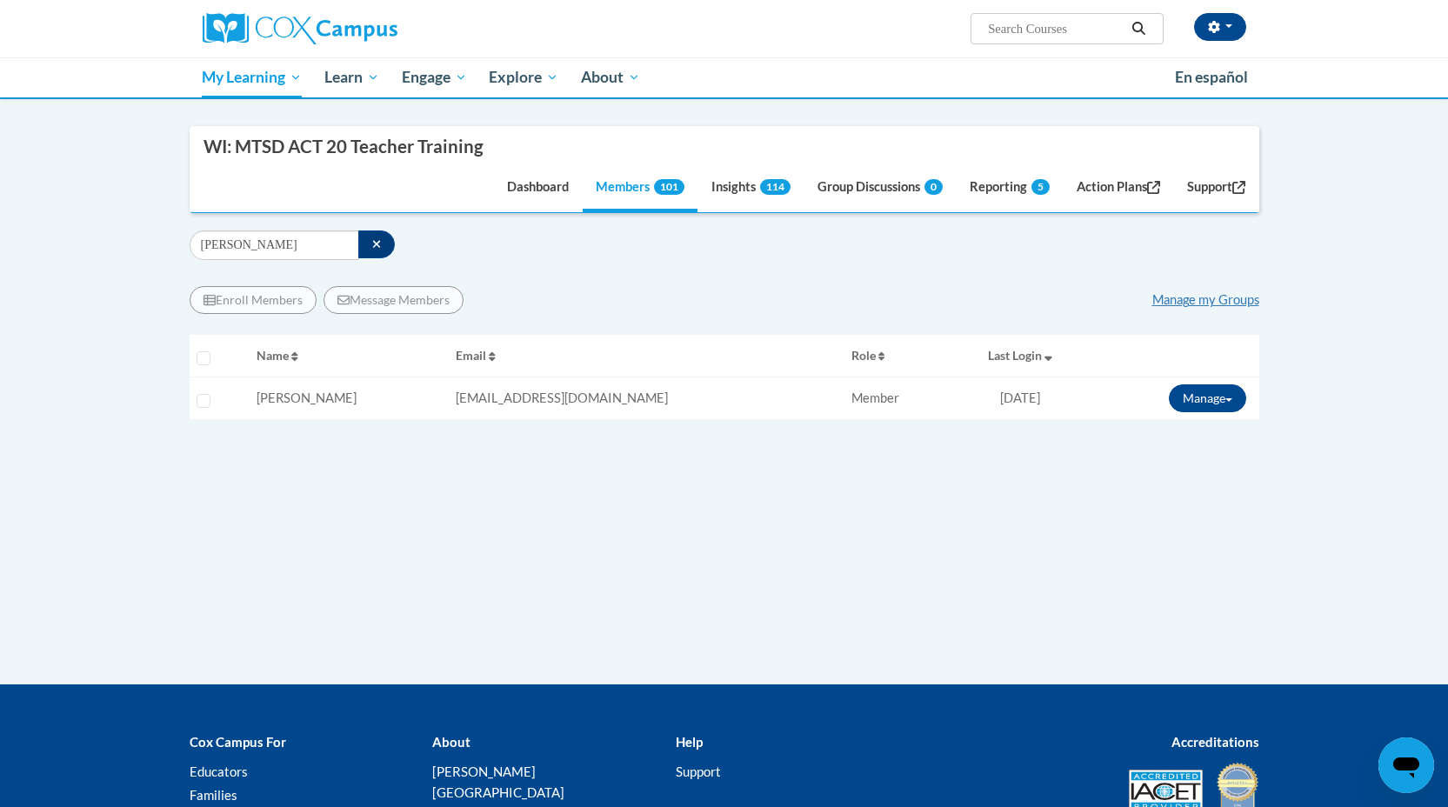
click at [431, 223] on div "Supervisor Modal Window WI: MTSD ACT 20 Teacher Training Dashboard Members 101 …" at bounding box center [724, 353] width 1069 height 455
click at [212, 246] on input "[PERSON_NAME]" at bounding box center [275, 245] width 170 height 30
type input "bueh"
click at [1235, 399] on button "Manage" at bounding box center [1207, 398] width 77 height 28
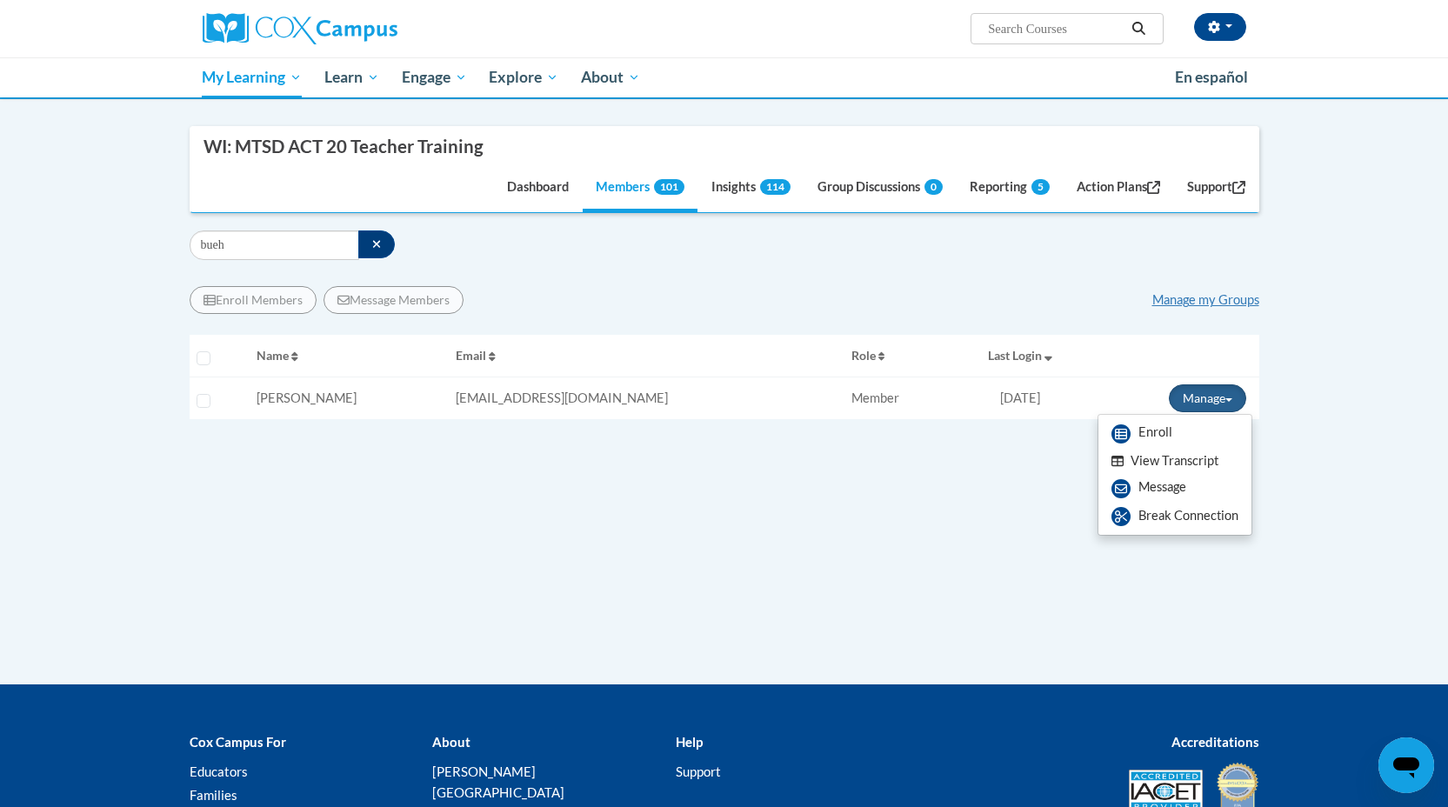
click at [1200, 460] on button "View Transcript" at bounding box center [1165, 461] width 134 height 27
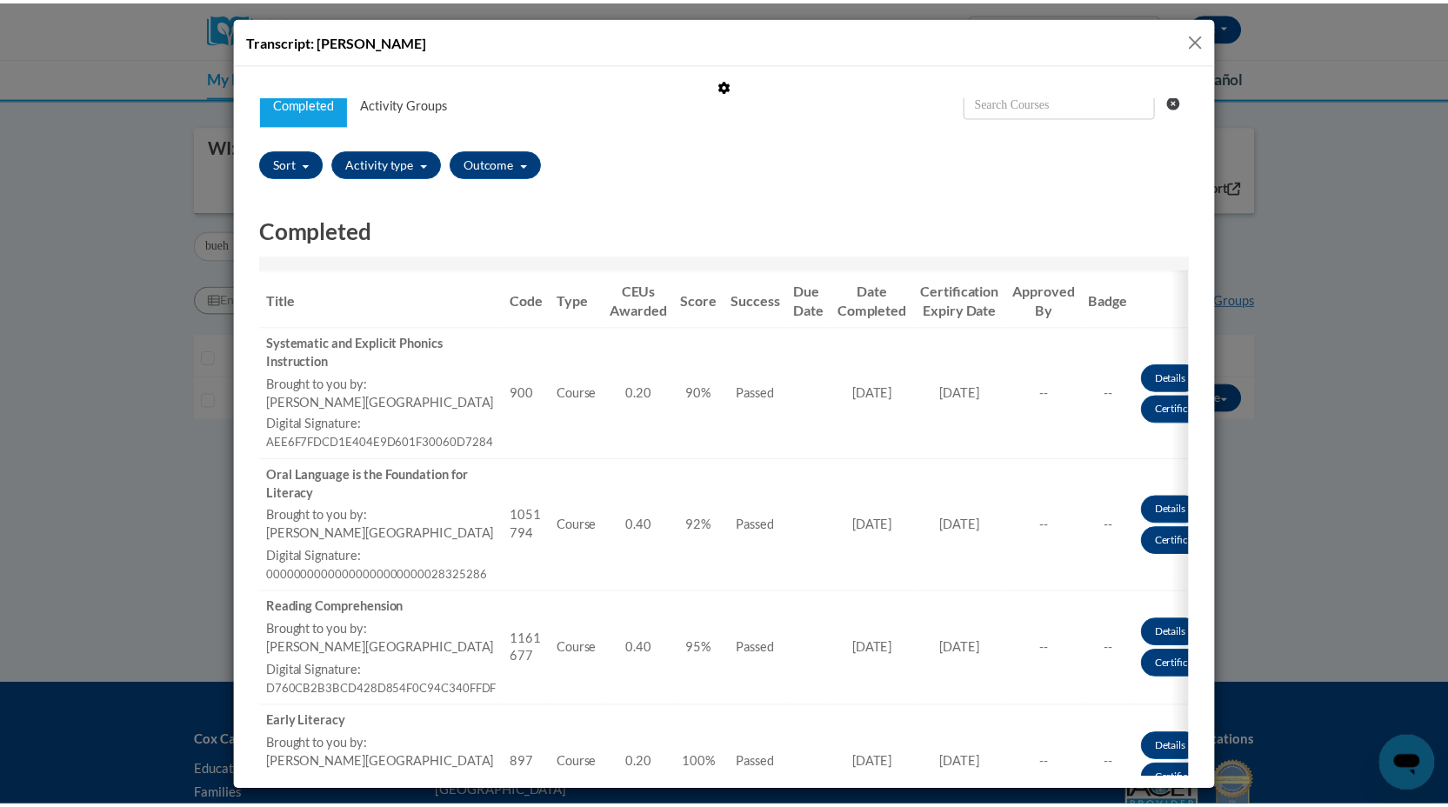
scroll to position [0, 0]
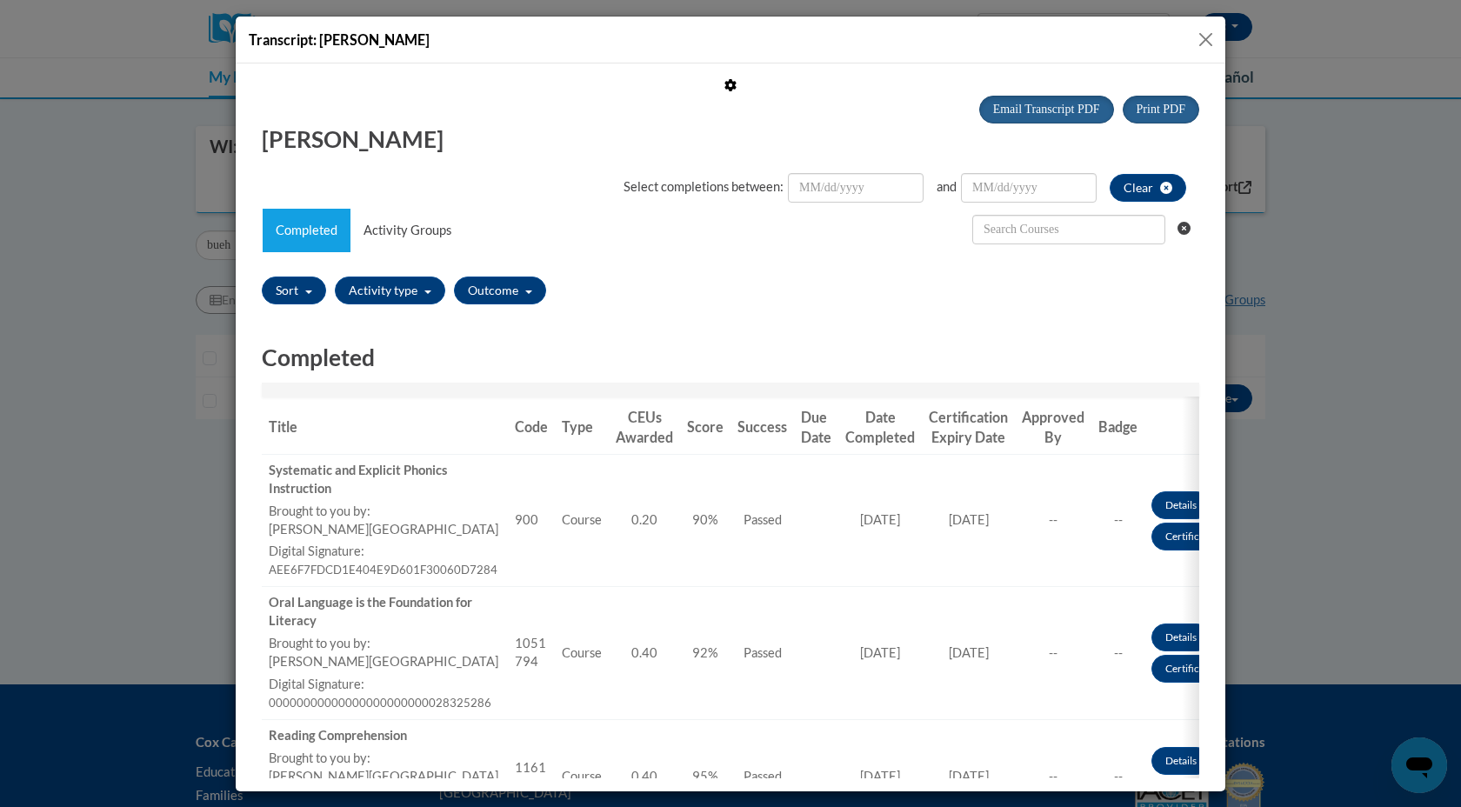
click at [1212, 36] on button "Close" at bounding box center [1206, 40] width 22 height 22
